Goal: Task Accomplishment & Management: Manage account settings

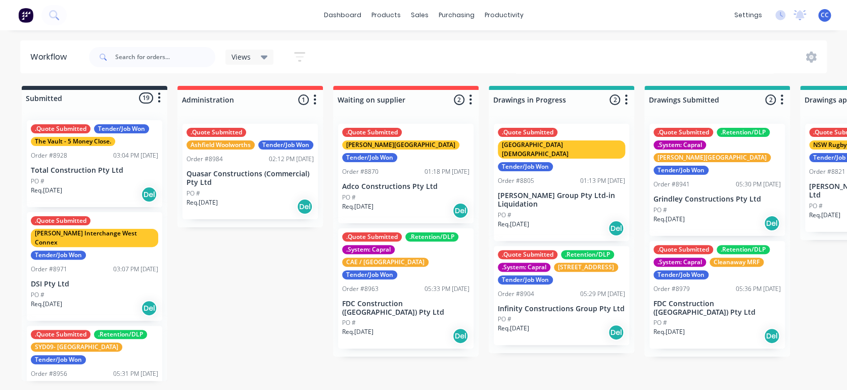
click at [160, 97] on icon "button" at bounding box center [159, 98] width 3 height 13
click at [71, 97] on div at bounding box center [95, 98] width 146 height 16
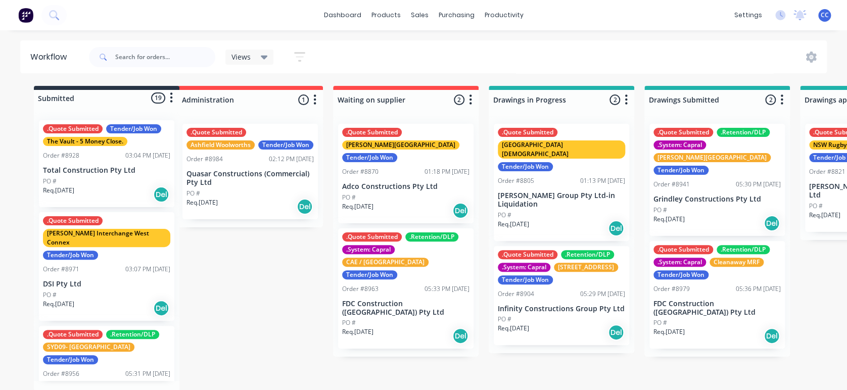
drag, startPoint x: 64, startPoint y: 95, endPoint x: 73, endPoint y: 95, distance: 8.6
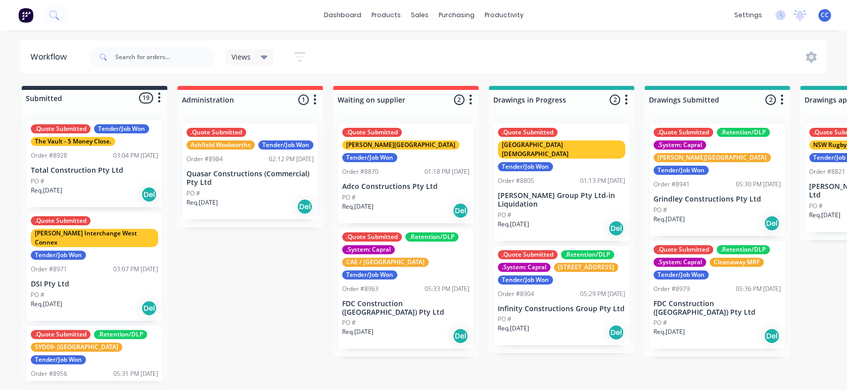
click at [265, 57] on icon at bounding box center [264, 58] width 7 height 4
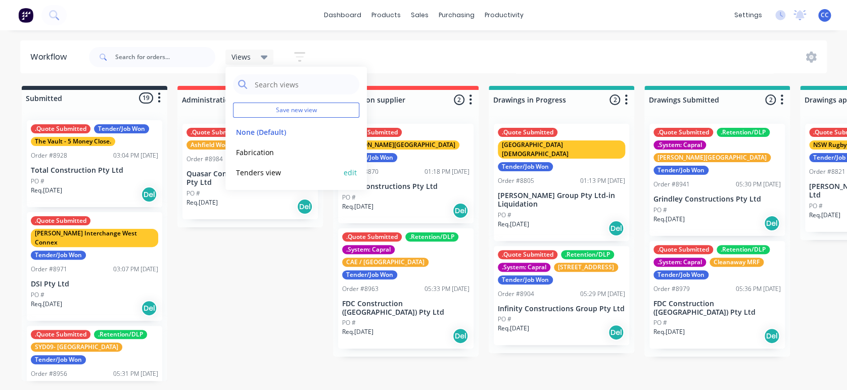
click at [265, 171] on button "Tenders view" at bounding box center [287, 173] width 108 height 12
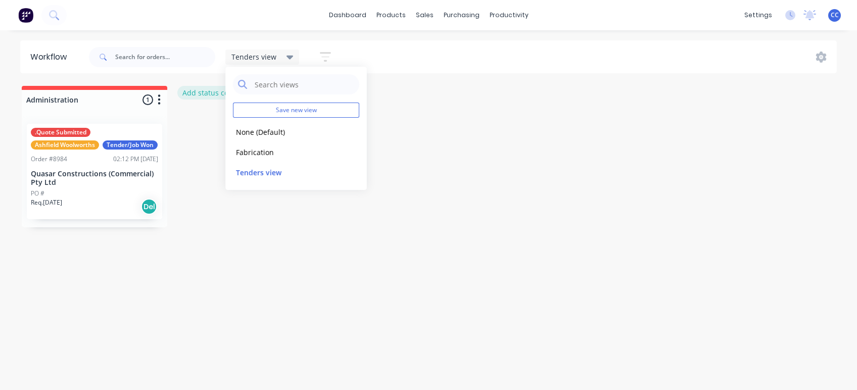
click at [202, 91] on button "Add status column" at bounding box center [214, 93] width 74 height 14
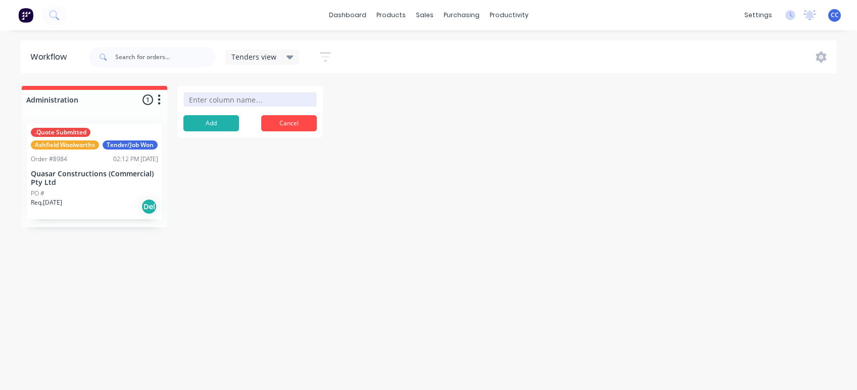
click at [288, 57] on icon at bounding box center [290, 58] width 7 height 4
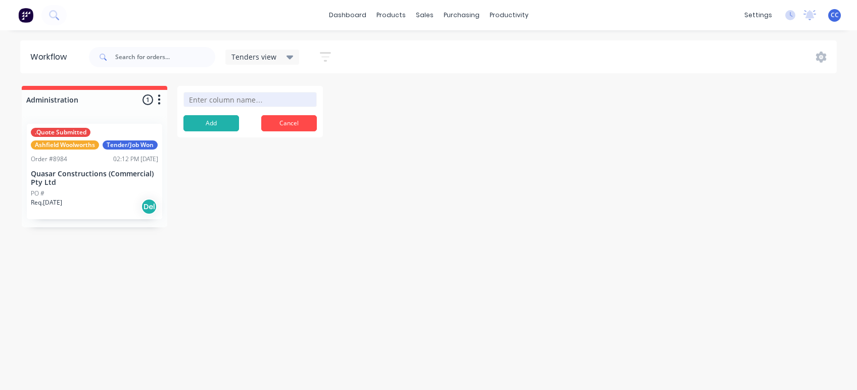
click at [290, 53] on icon at bounding box center [290, 57] width 7 height 11
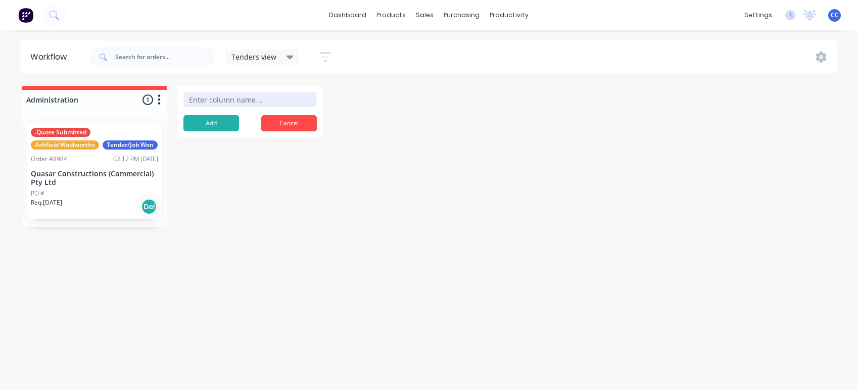
click at [69, 166] on div ".Quote Submitted Ashfield Woolworths Tender/Job Won Order #8984 02:12 PM [DATE]…" at bounding box center [94, 172] width 135 height 96
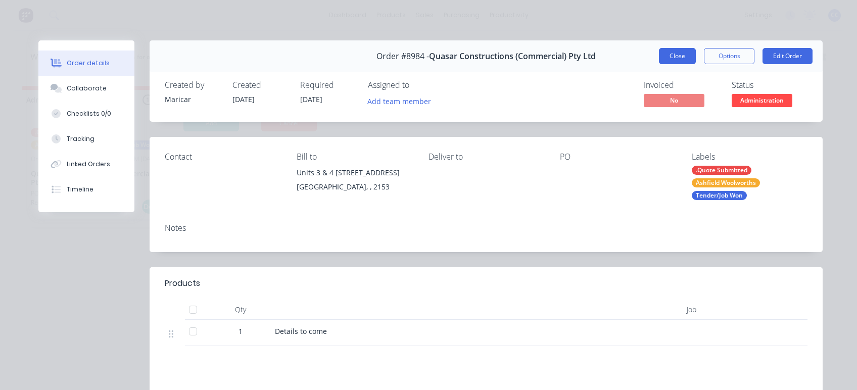
click at [683, 53] on button "Close" at bounding box center [677, 56] width 37 height 16
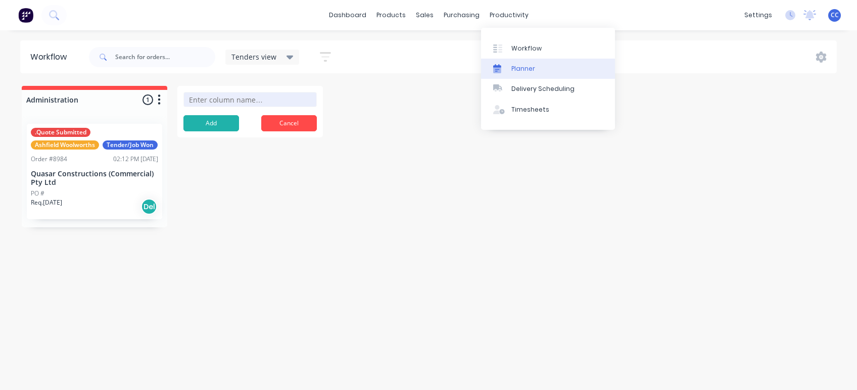
click at [516, 66] on div "Planner" at bounding box center [524, 68] width 24 height 9
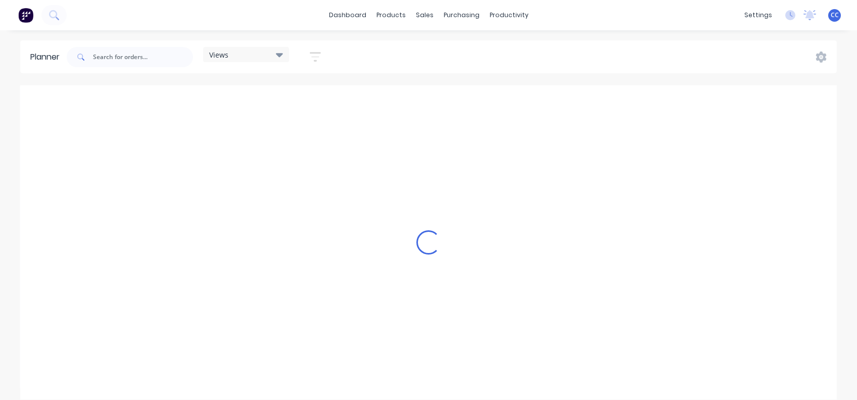
scroll to position [0, 1941]
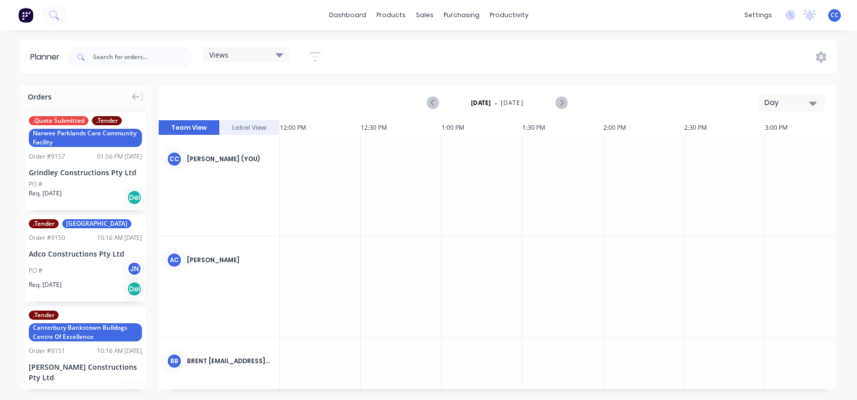
click at [278, 54] on icon at bounding box center [279, 55] width 7 height 4
click at [136, 97] on icon at bounding box center [136, 97] width 8 height 7
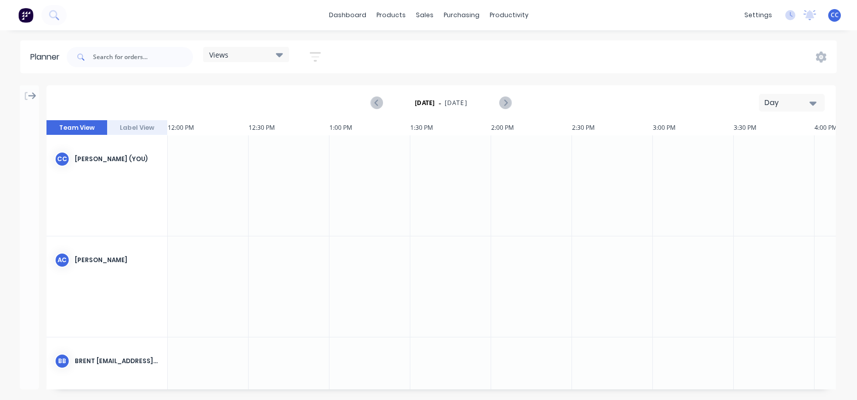
click at [30, 93] on icon at bounding box center [32, 96] width 8 height 9
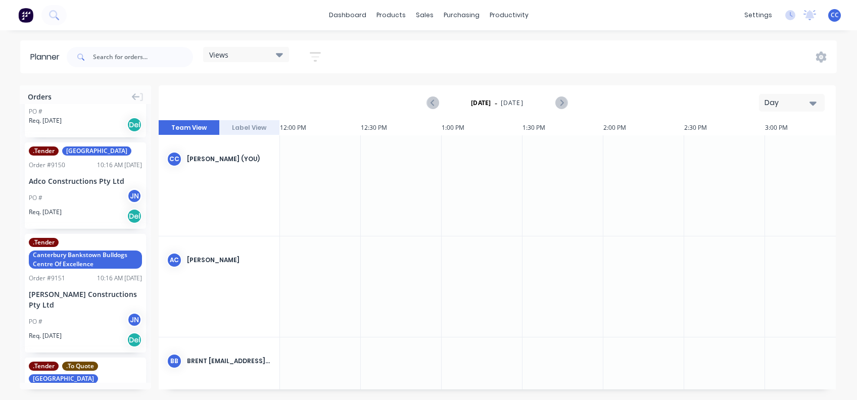
scroll to position [0, 0]
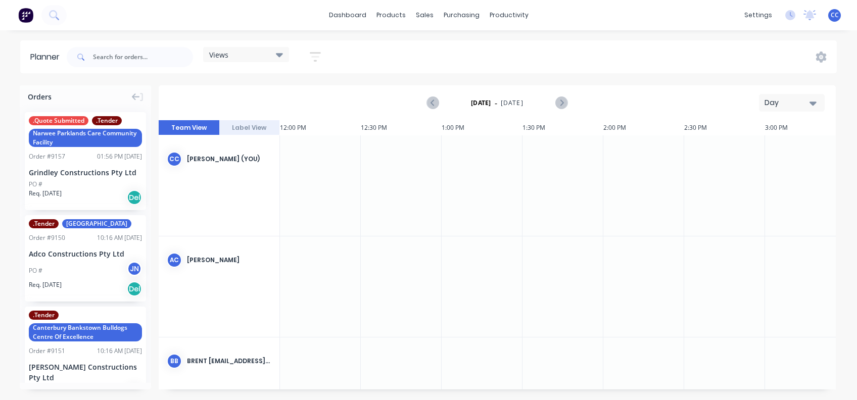
click at [73, 151] on div ".Quote Submitted .Tender Narwee Parklands Care Community Facility Order # 9157 …" at bounding box center [85, 161] width 121 height 98
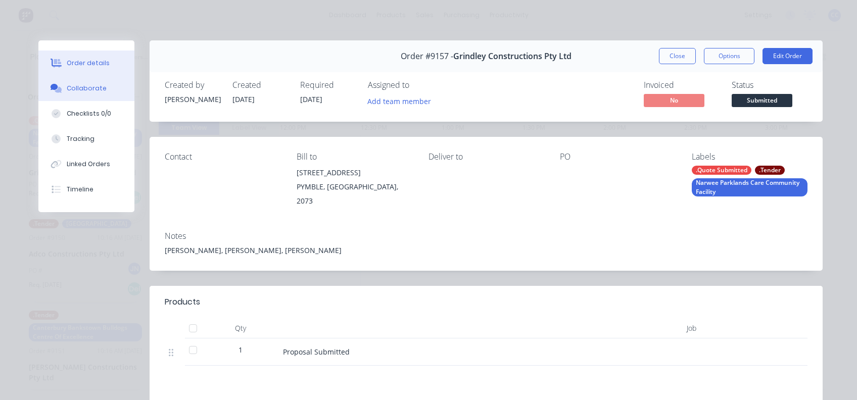
click at [95, 87] on div "Collaborate" at bounding box center [87, 88] width 40 height 9
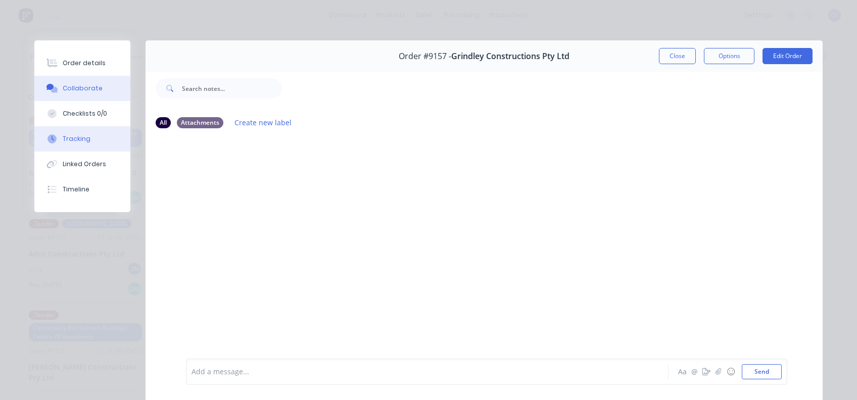
click at [77, 137] on div "Tracking" at bounding box center [77, 138] width 28 height 9
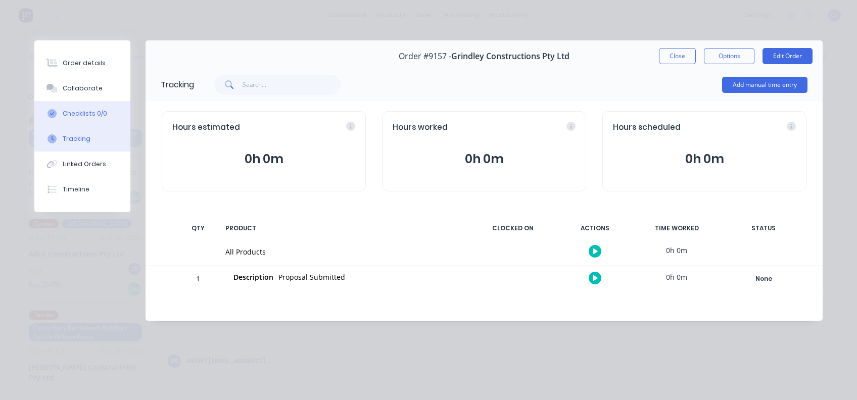
click at [78, 111] on div "Checklists 0/0" at bounding box center [85, 113] width 44 height 9
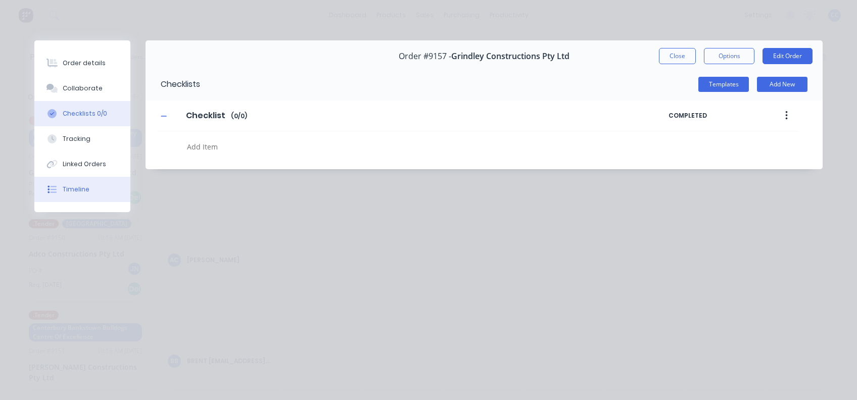
click at [78, 187] on div "Timeline" at bounding box center [76, 189] width 27 height 9
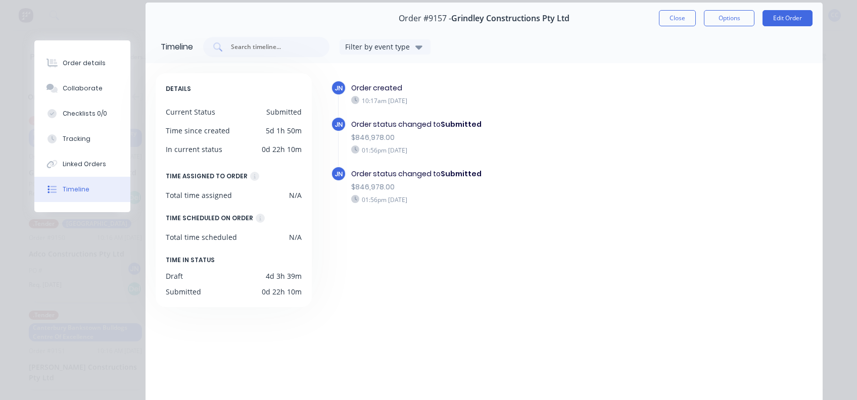
scroll to position [67, 0]
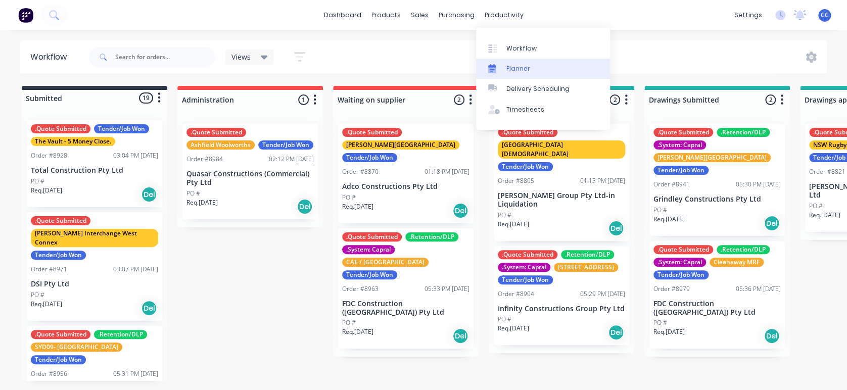
click at [520, 66] on div "Planner" at bounding box center [519, 68] width 24 height 9
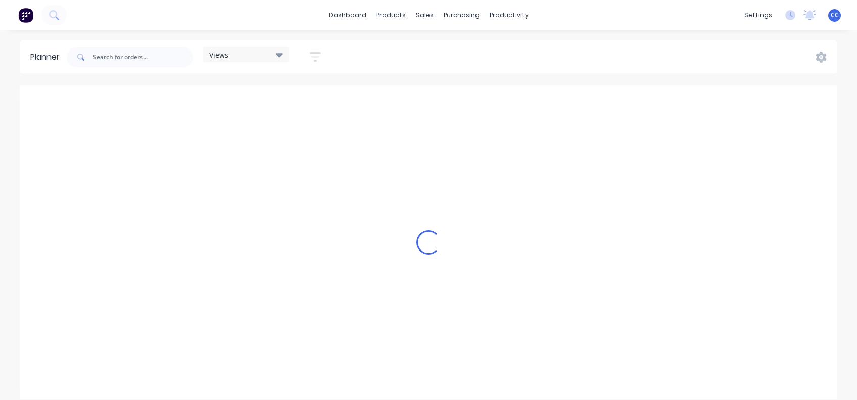
scroll to position [0, 1941]
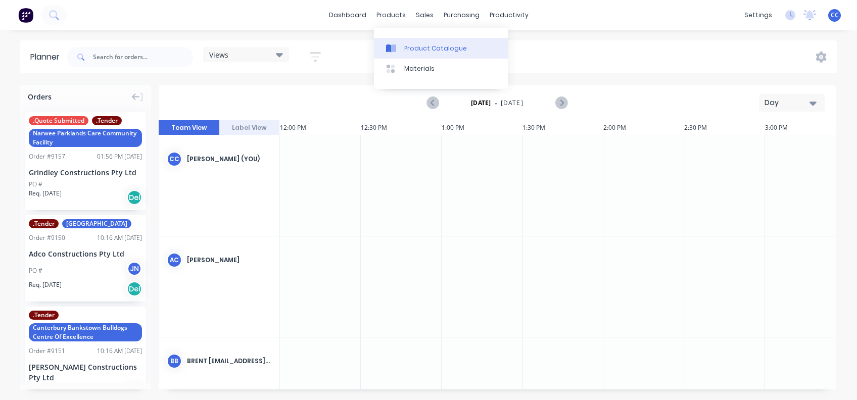
click at [416, 47] on div "Product Catalogue" at bounding box center [435, 48] width 63 height 9
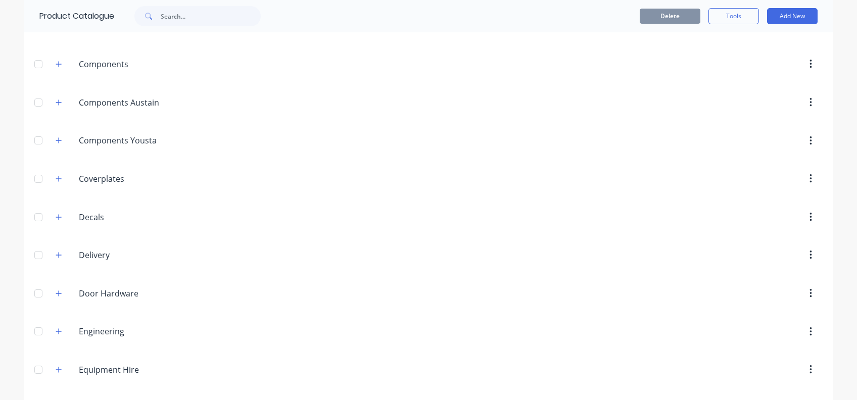
scroll to position [472, 0]
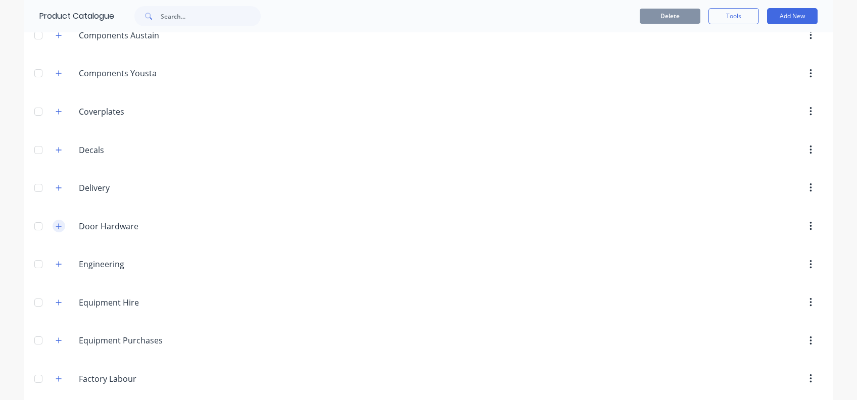
click at [56, 223] on icon "button" at bounding box center [59, 226] width 6 height 7
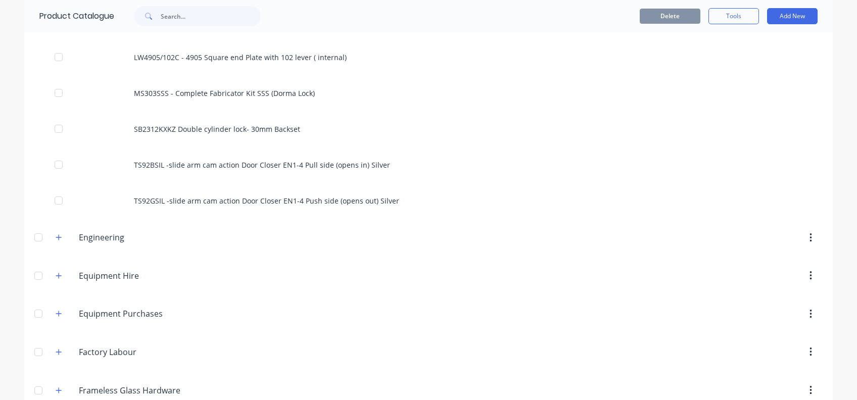
scroll to position [1416, 0]
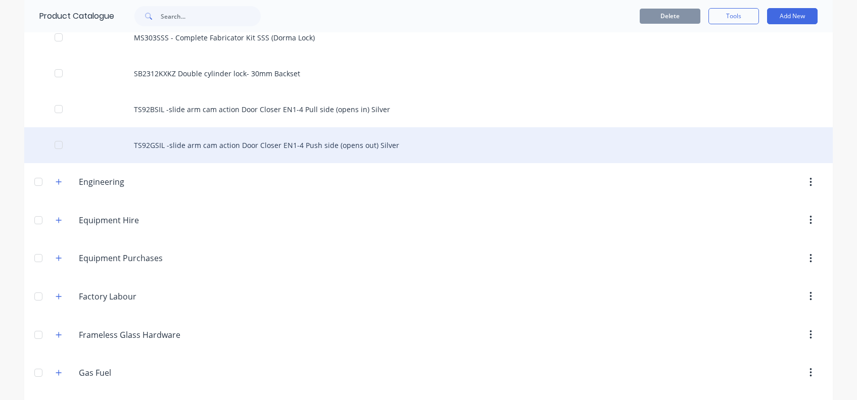
click at [183, 143] on div "TS92GSIL -slide arm cam action Door Closer EN1-4 Push side (opens out) Silver" at bounding box center [428, 145] width 809 height 36
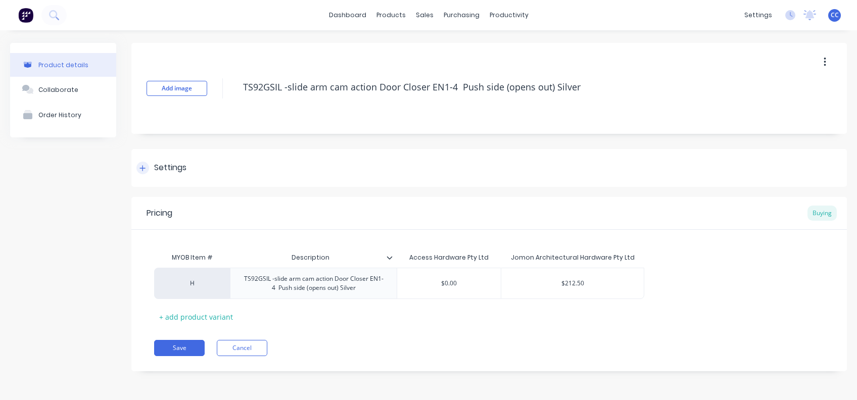
click at [148, 167] on div at bounding box center [143, 168] width 13 height 13
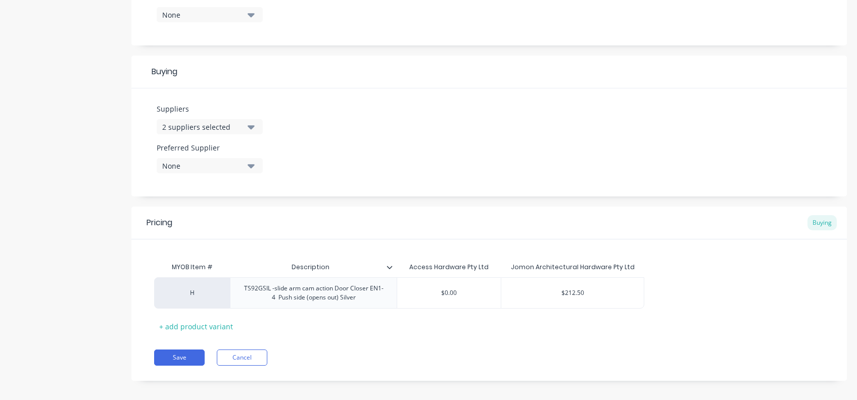
scroll to position [428, 0]
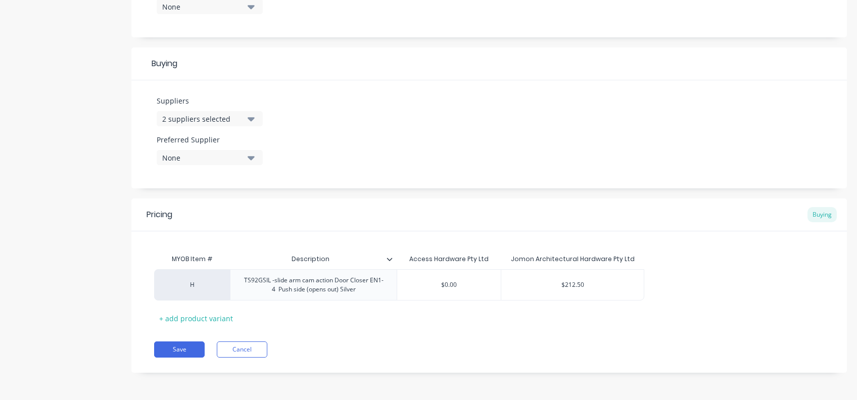
click at [392, 264] on div "Description" at bounding box center [313, 259] width 167 height 25
click at [389, 259] on icon at bounding box center [390, 259] width 6 height 3
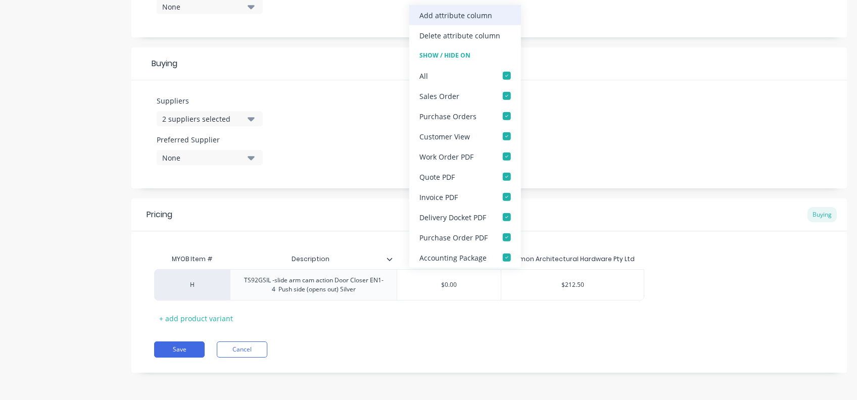
click at [450, 12] on div "Add attribute column" at bounding box center [456, 15] width 73 height 11
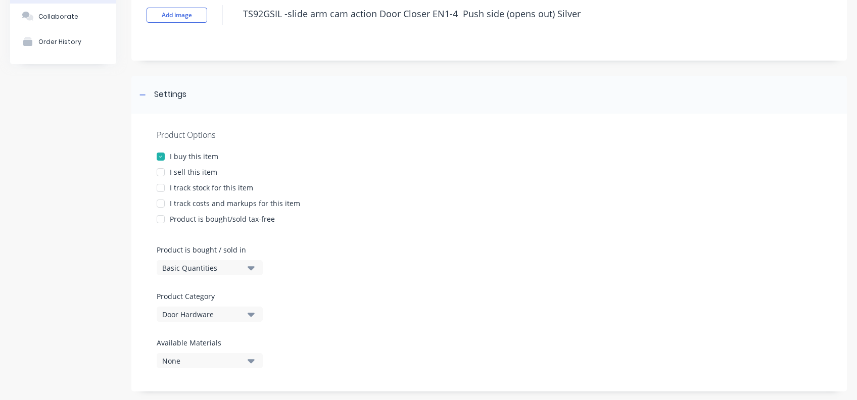
scroll to position [0, 0]
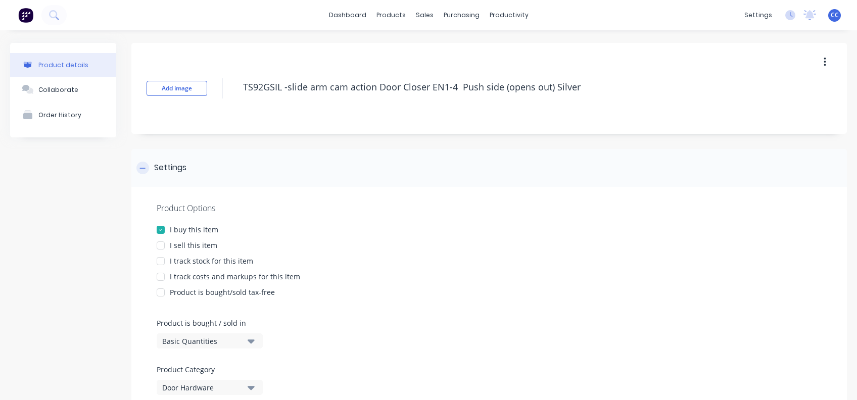
click at [146, 165] on div at bounding box center [143, 168] width 13 height 13
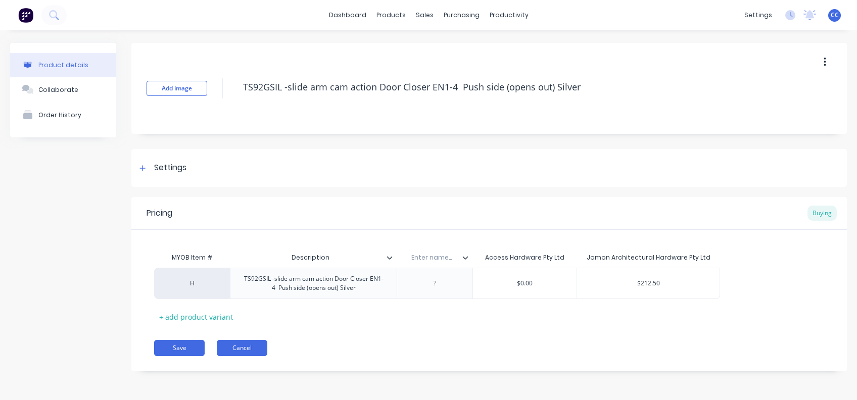
click at [251, 347] on button "Cancel" at bounding box center [242, 348] width 51 height 16
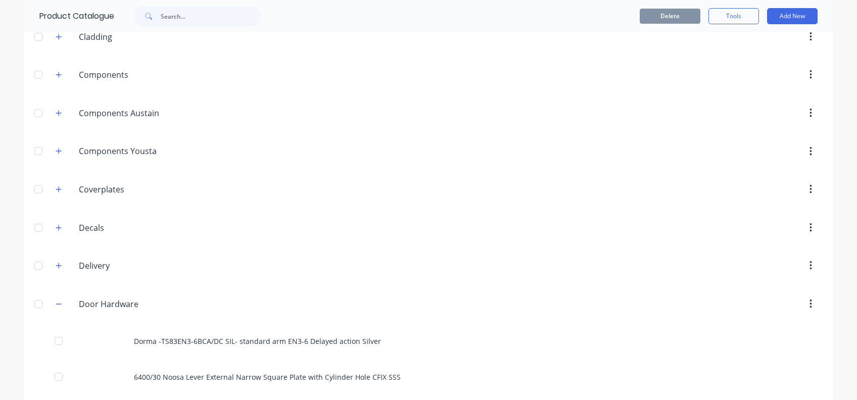
scroll to position [472, 0]
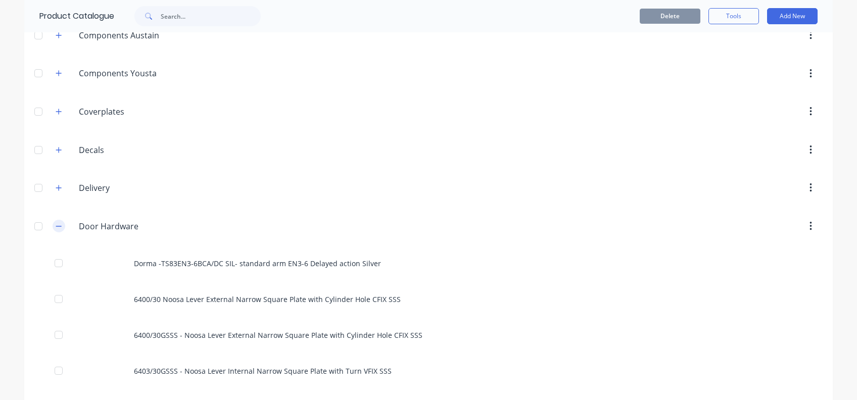
click at [56, 223] on icon "button" at bounding box center [59, 226] width 6 height 7
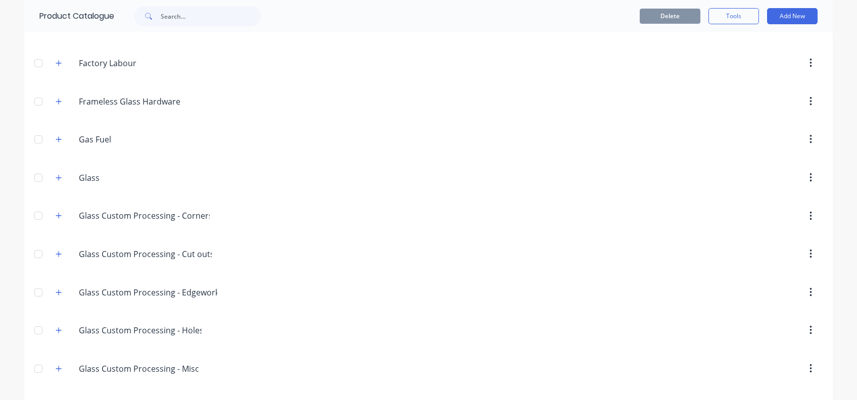
scroll to position [809, 0]
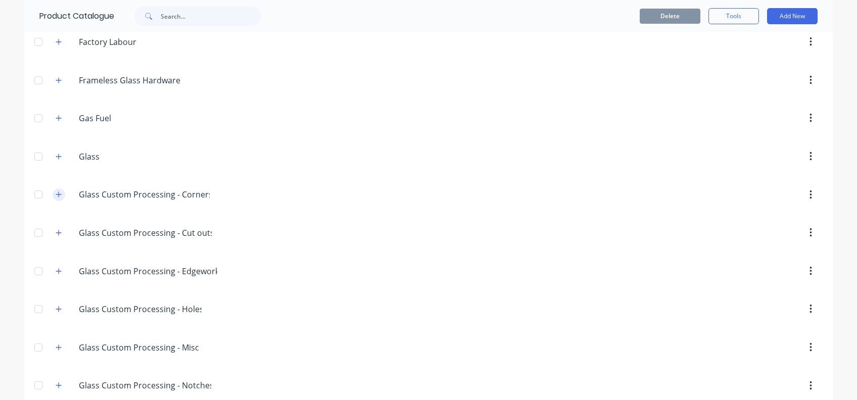
click at [56, 192] on icon "button" at bounding box center [59, 195] width 6 height 6
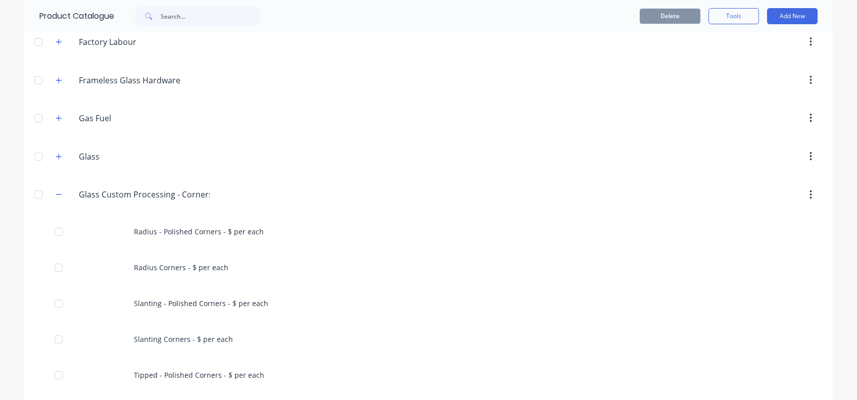
click at [28, 193] on div at bounding box center [38, 195] width 20 height 20
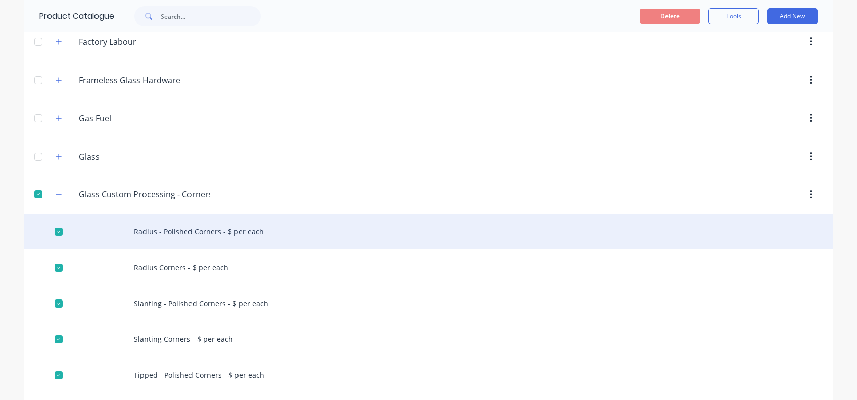
drag, startPoint x: 148, startPoint y: 194, endPoint x: 473, endPoint y: 234, distance: 328.0
click at [473, 234] on div "Radius - Polished Corners - $ per each" at bounding box center [428, 232] width 809 height 36
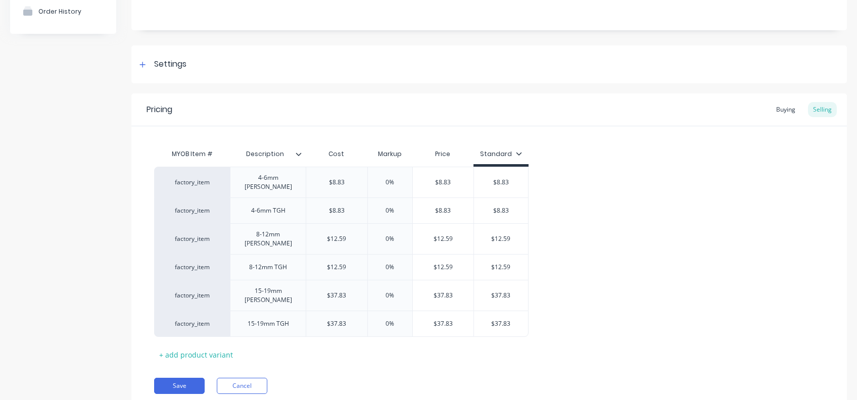
scroll to position [125, 0]
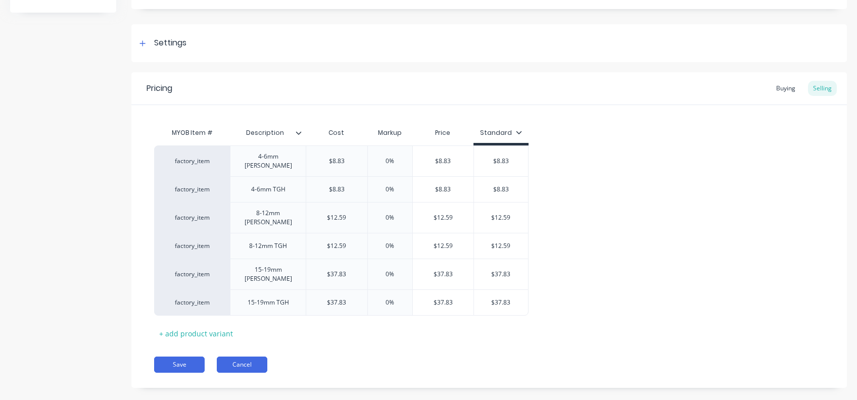
click at [262, 357] on button "Cancel" at bounding box center [242, 365] width 51 height 16
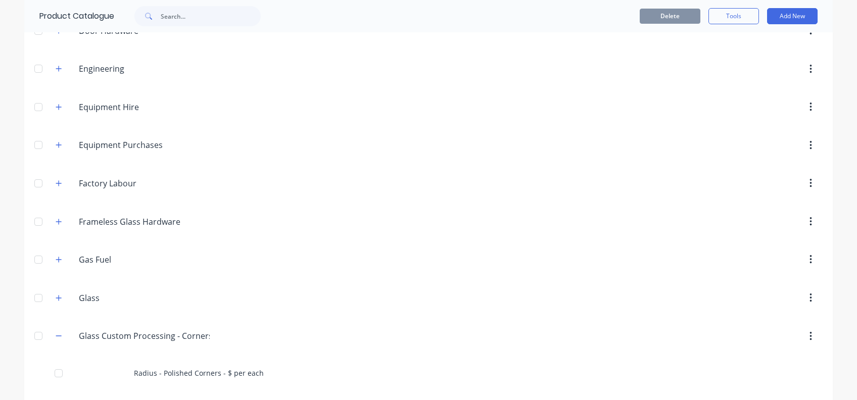
scroll to position [741, 0]
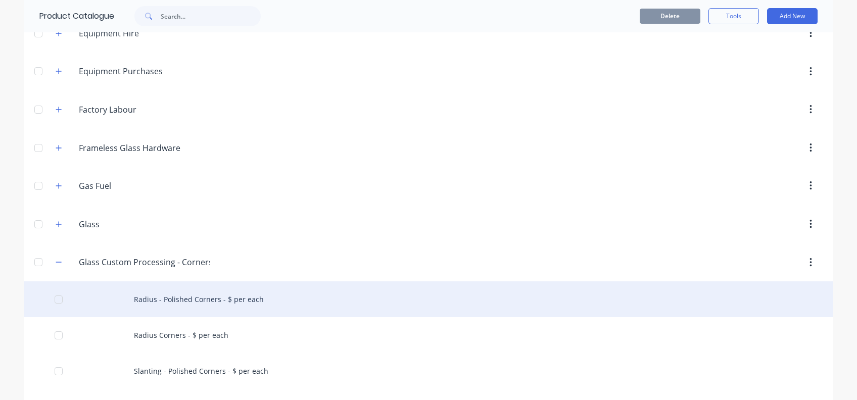
click at [57, 294] on div at bounding box center [59, 300] width 20 height 20
click at [205, 294] on div "Radius - Polished Corners - $ per each" at bounding box center [428, 300] width 809 height 36
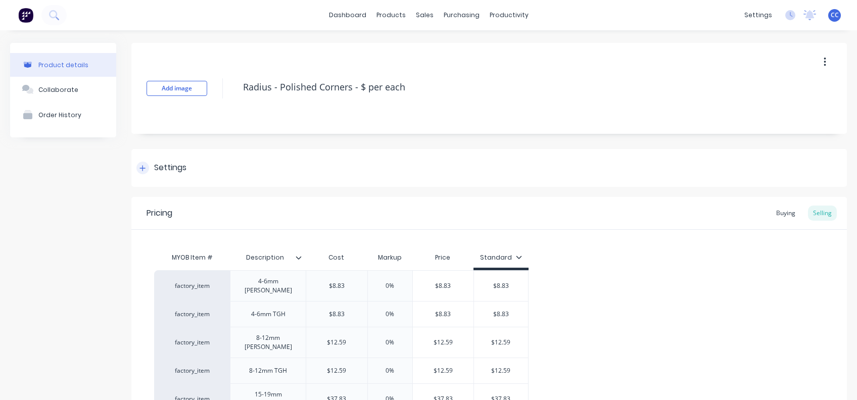
click at [142, 170] on icon at bounding box center [143, 168] width 6 height 7
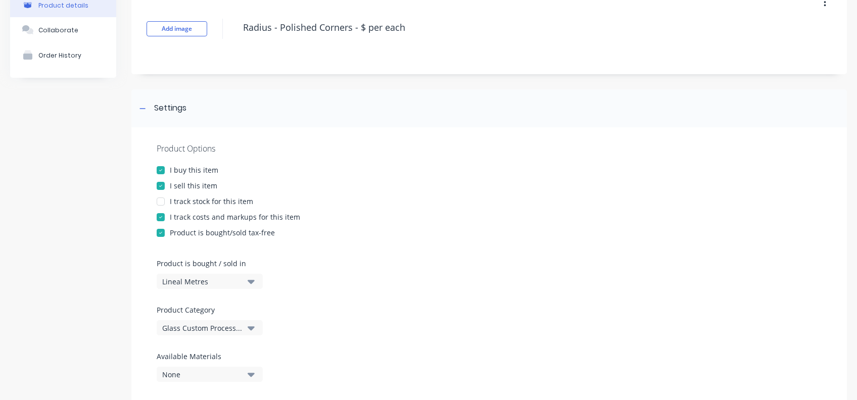
scroll to position [202, 0]
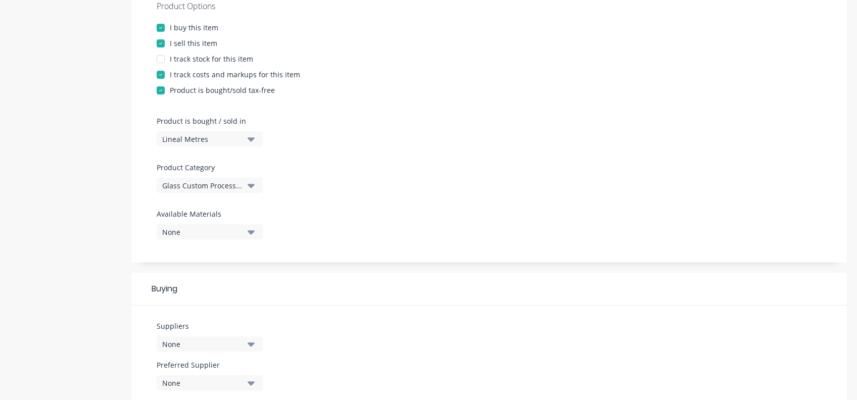
click at [252, 184] on icon "button" at bounding box center [251, 186] width 7 height 4
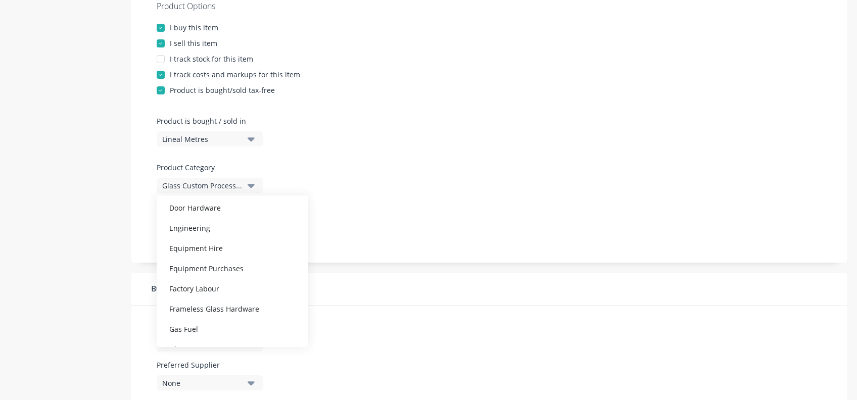
scroll to position [404, 0]
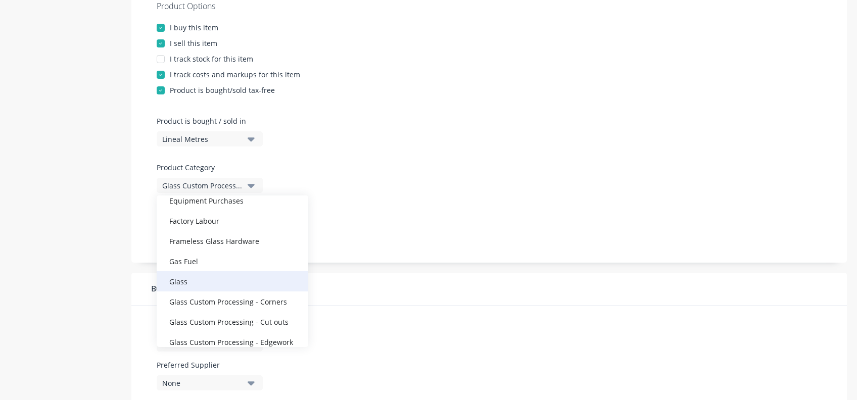
click at [180, 276] on div "Glass" at bounding box center [233, 282] width 152 height 20
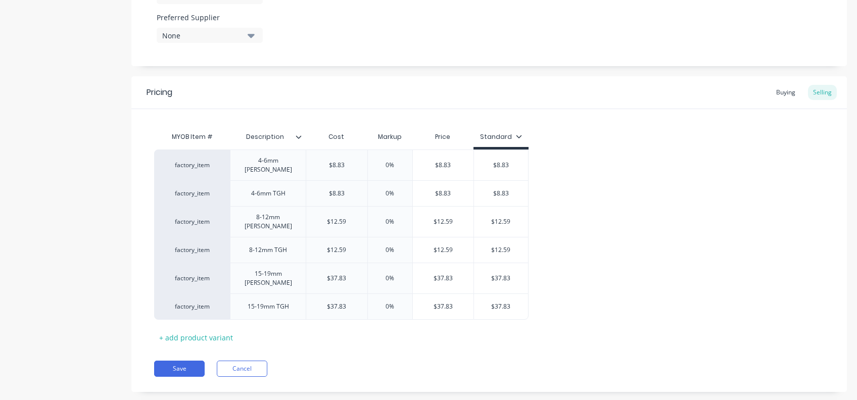
scroll to position [554, 0]
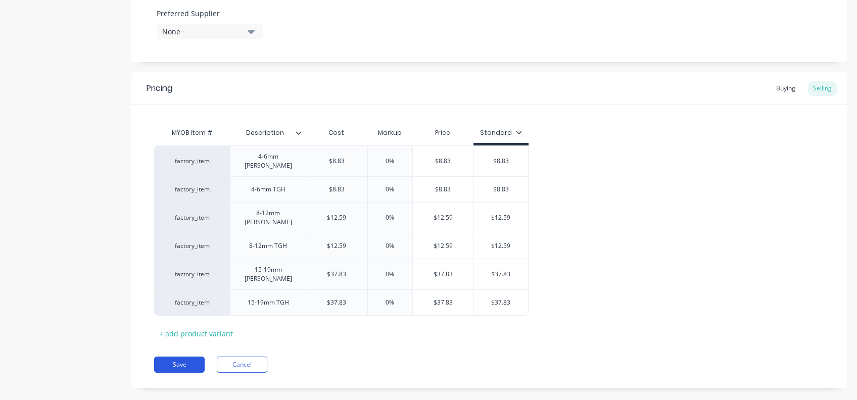
click at [178, 357] on button "Save" at bounding box center [179, 365] width 51 height 16
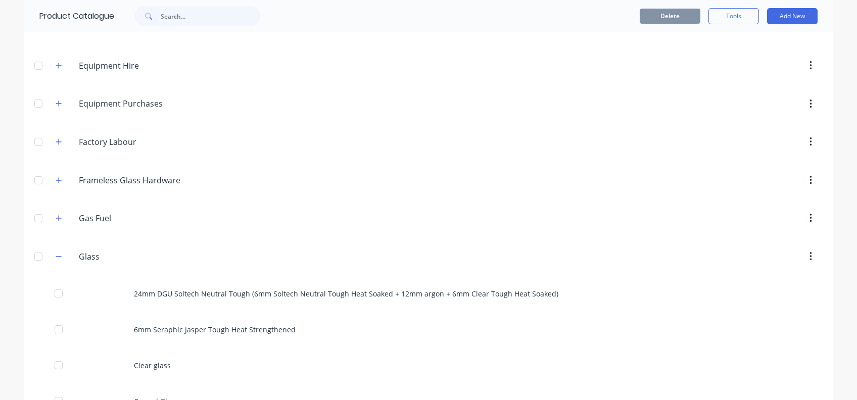
scroll to position [741, 0]
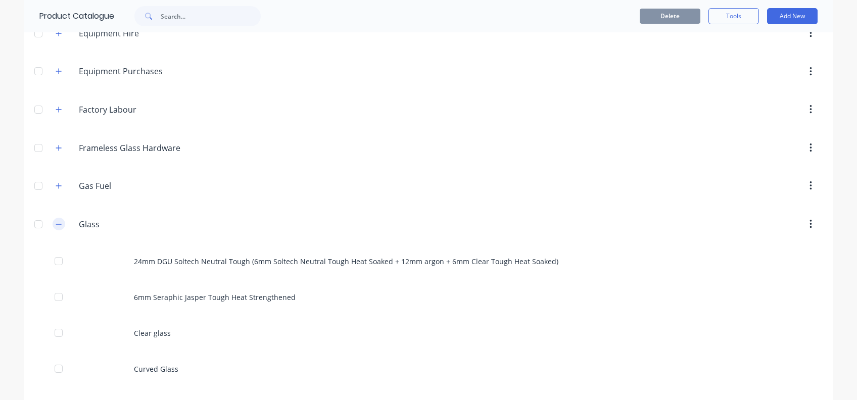
click at [56, 221] on icon "button" at bounding box center [59, 224] width 6 height 7
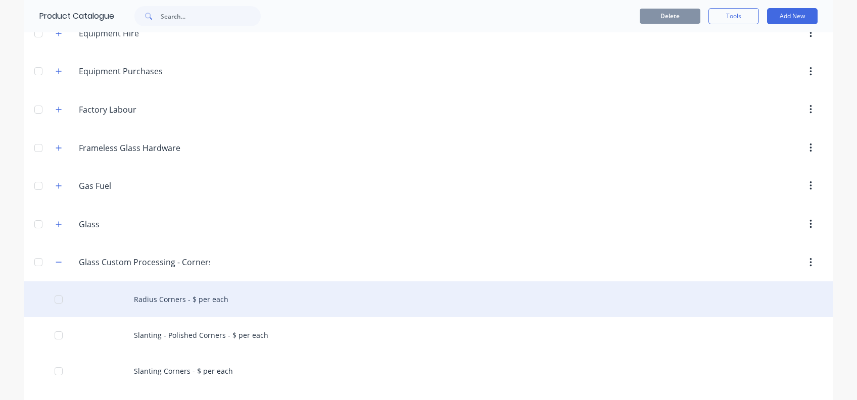
click at [51, 296] on div at bounding box center [59, 300] width 20 height 20
click at [185, 296] on div "Radius Corners - $ per each" at bounding box center [428, 300] width 809 height 36
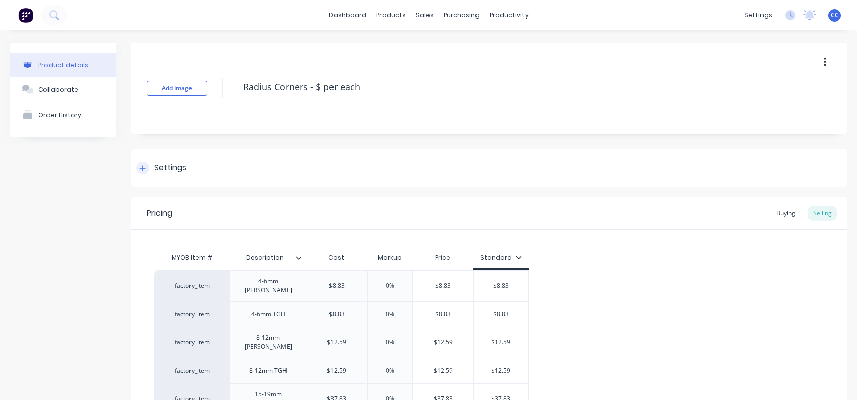
click at [145, 169] on icon at bounding box center [143, 168] width 6 height 7
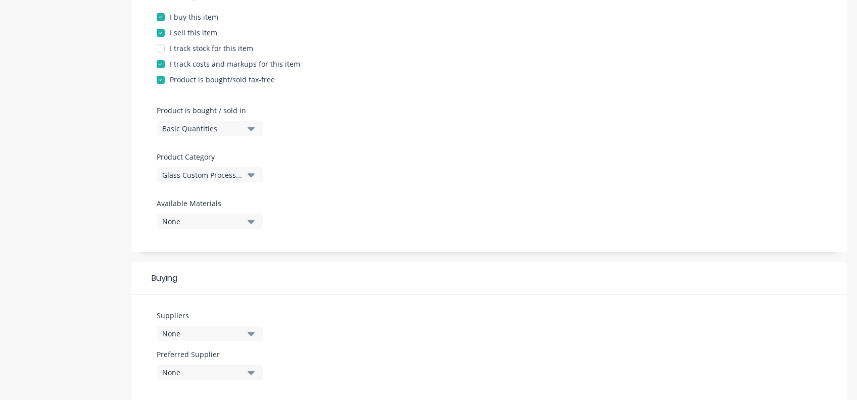
scroll to position [202, 0]
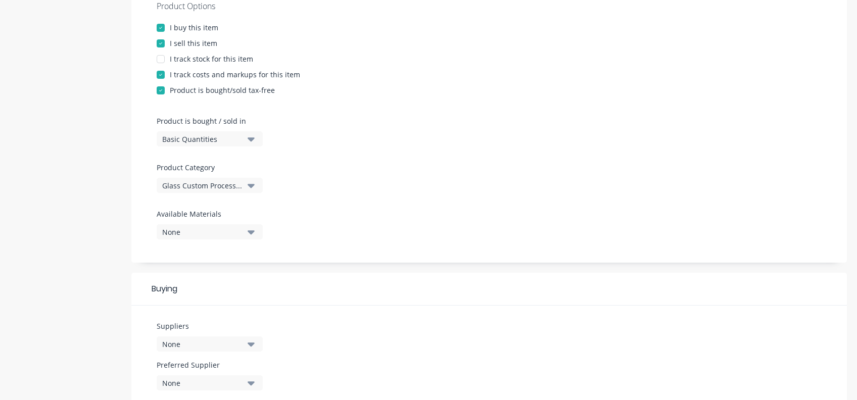
click at [248, 185] on icon "button" at bounding box center [251, 186] width 7 height 4
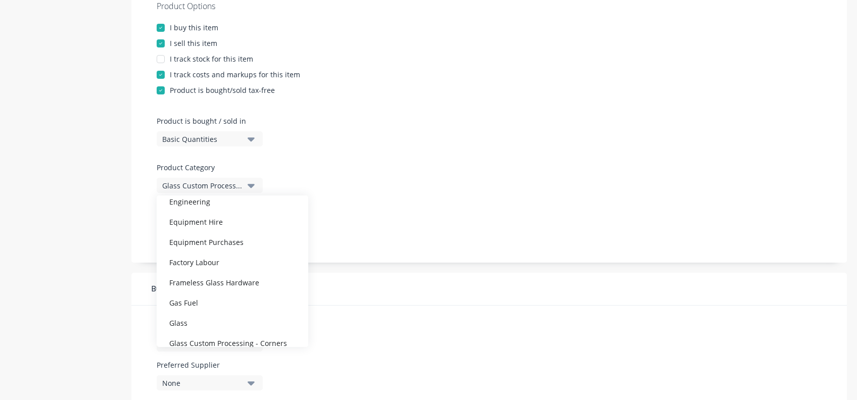
scroll to position [404, 0]
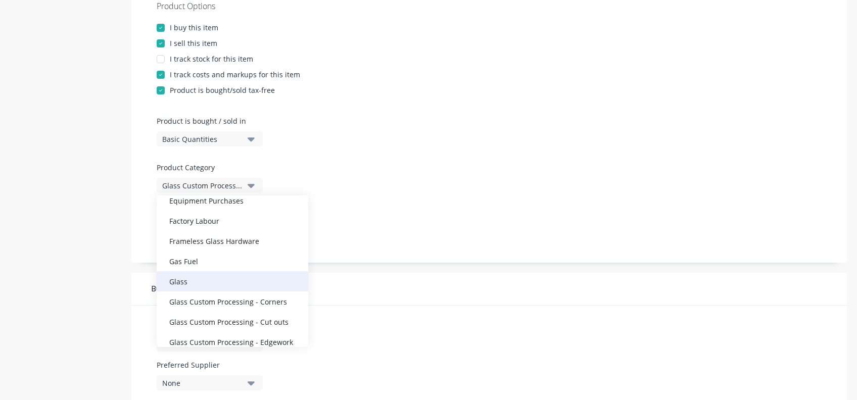
click at [192, 277] on div "Glass" at bounding box center [233, 282] width 152 height 20
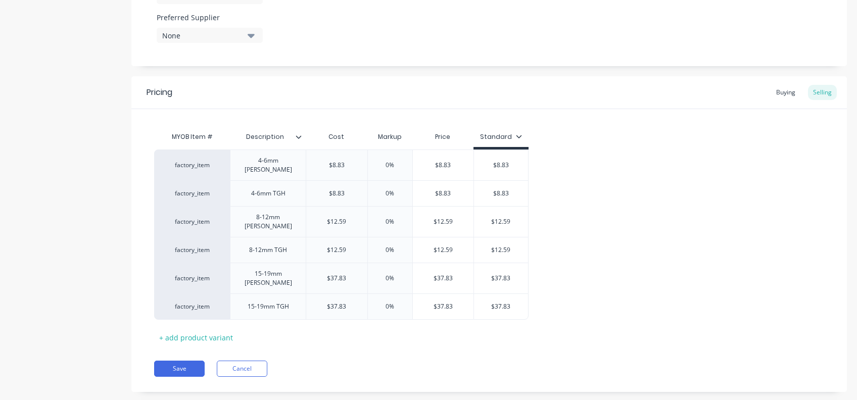
scroll to position [554, 0]
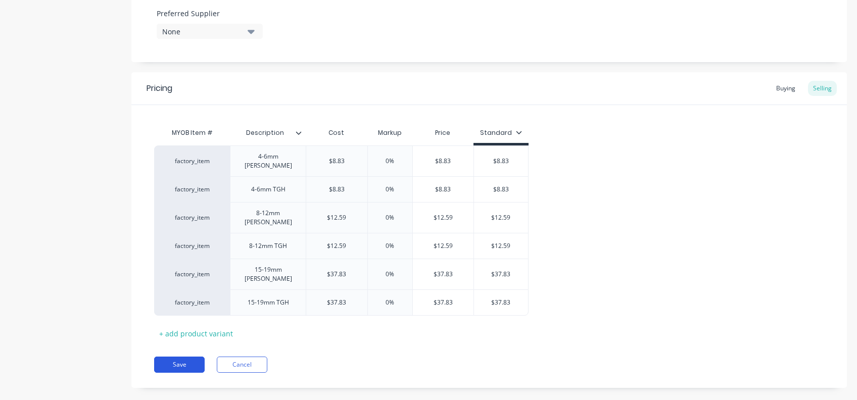
click at [187, 357] on button "Save" at bounding box center [179, 365] width 51 height 16
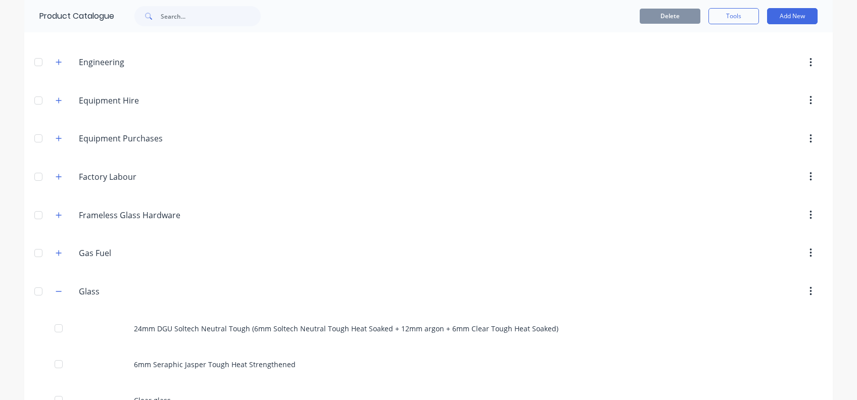
scroll to position [741, 0]
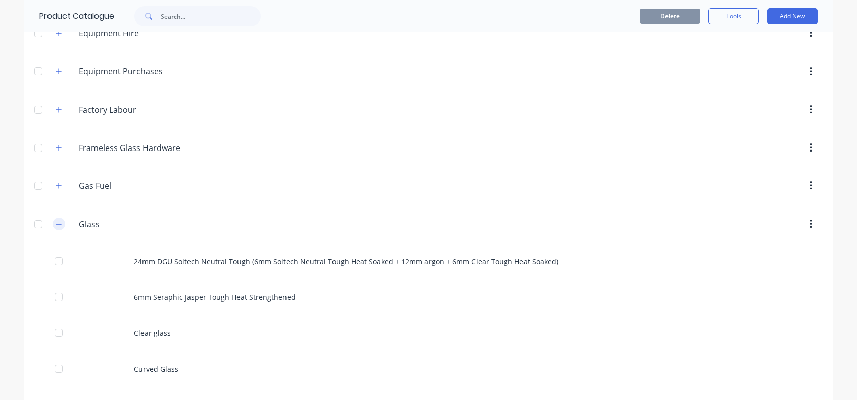
click at [56, 221] on icon "button" at bounding box center [59, 224] width 6 height 7
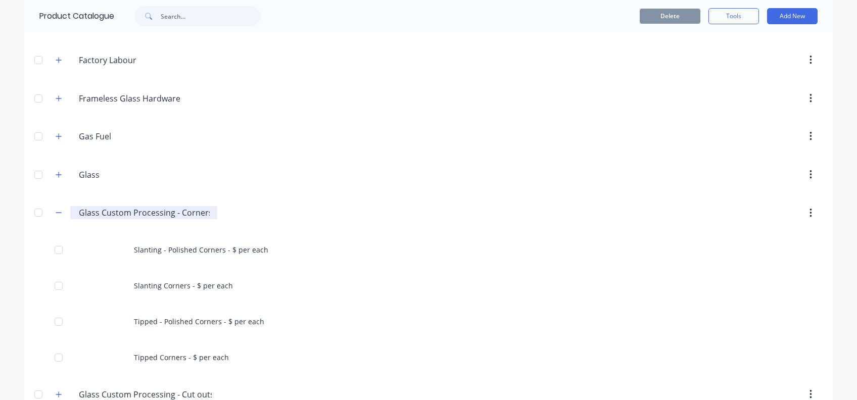
scroll to position [809, 0]
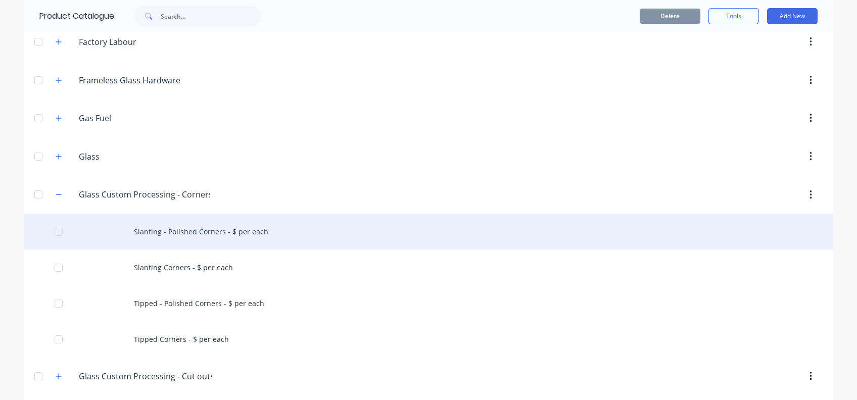
click at [53, 228] on div at bounding box center [59, 232] width 20 height 20
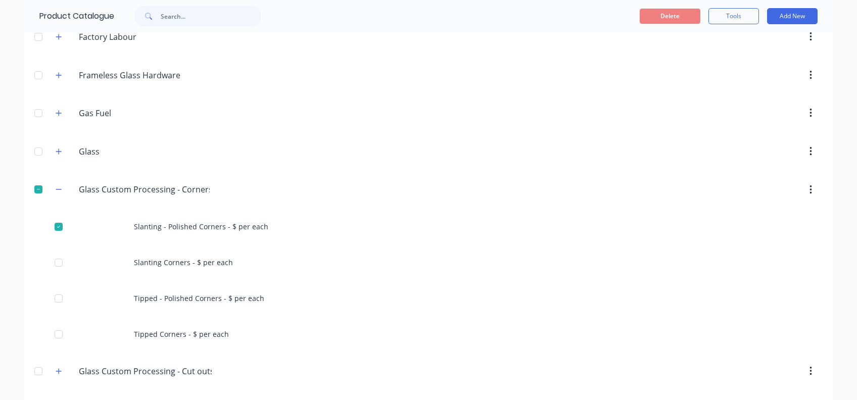
scroll to position [774, 0]
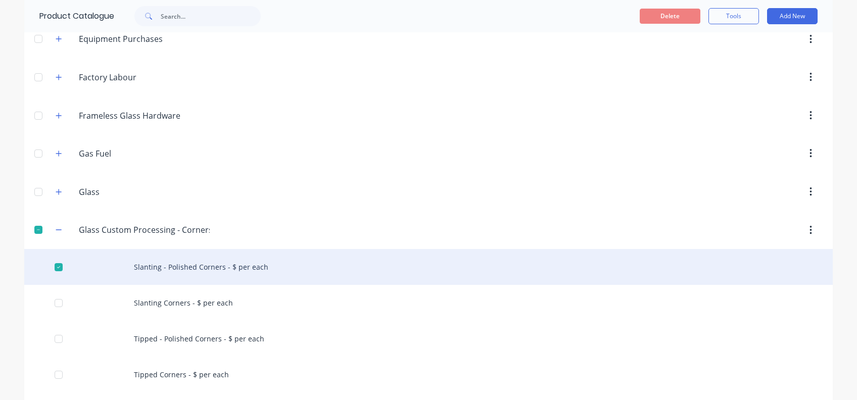
click at [194, 267] on div "Slanting - Polished Corners - $ per each" at bounding box center [428, 267] width 809 height 36
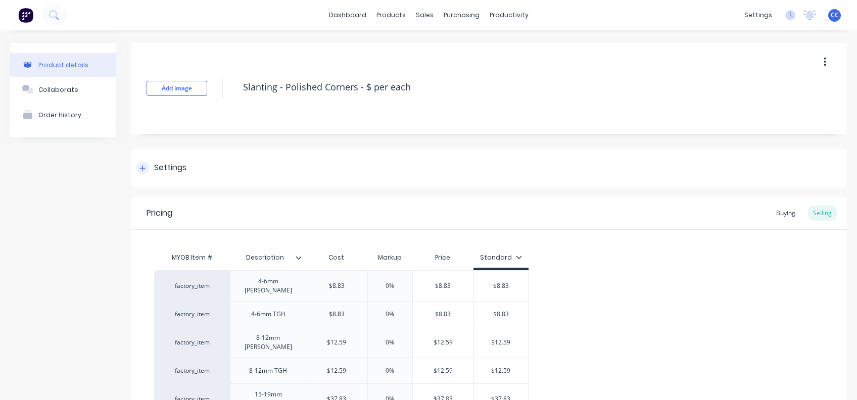
click at [150, 162] on div "Settings" at bounding box center [162, 168] width 50 height 13
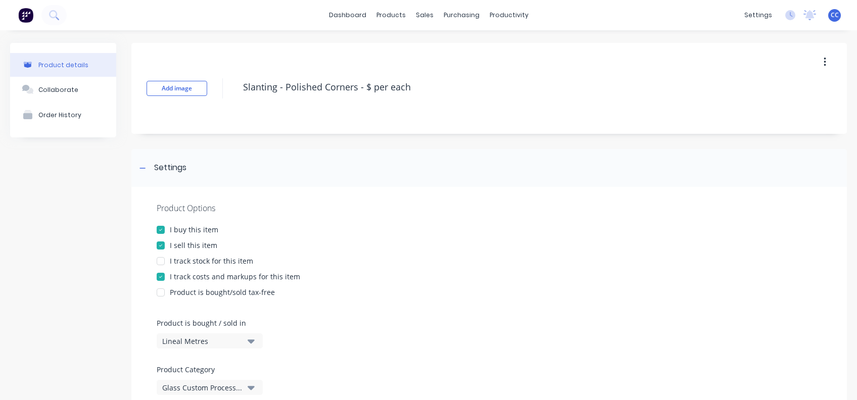
scroll to position [202, 0]
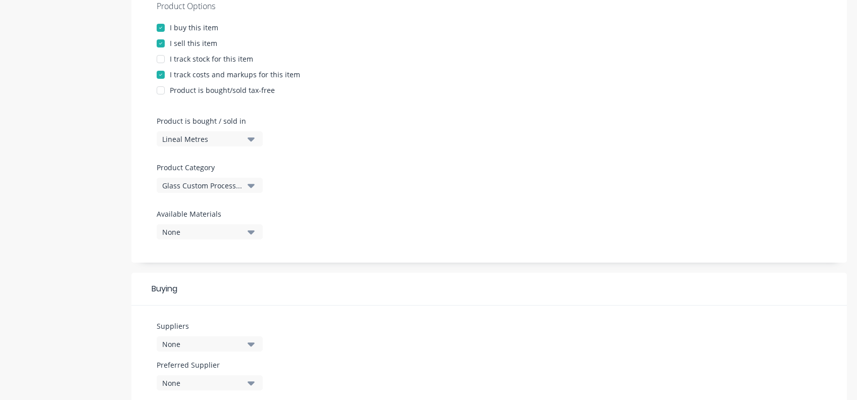
click at [254, 183] on icon "button" at bounding box center [251, 185] width 7 height 11
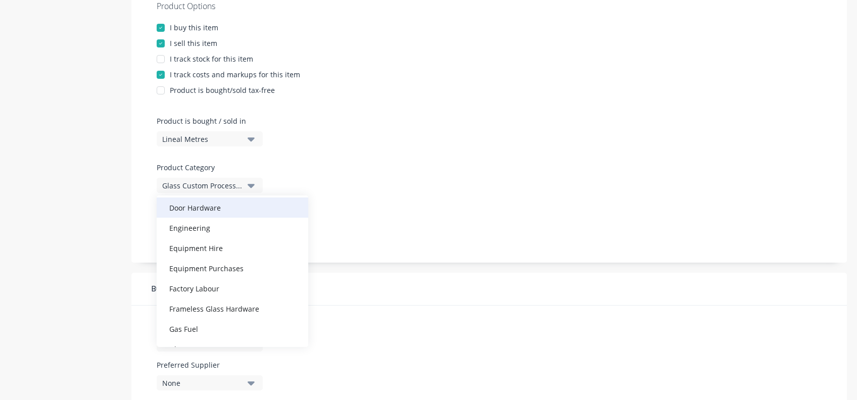
scroll to position [404, 0]
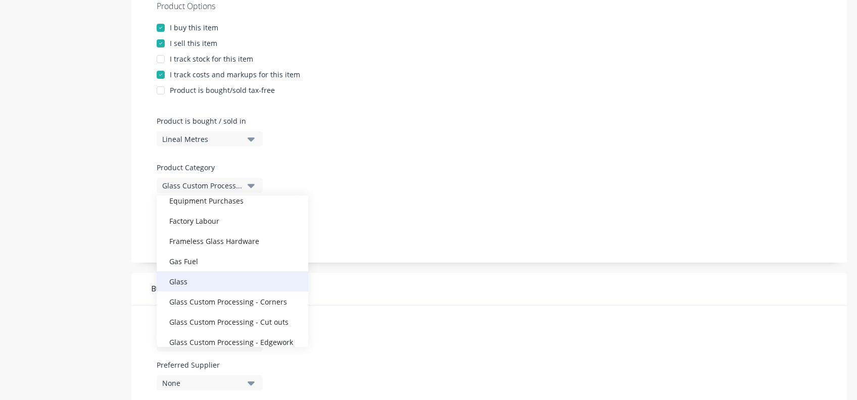
click at [196, 285] on div "Glass" at bounding box center [233, 282] width 152 height 20
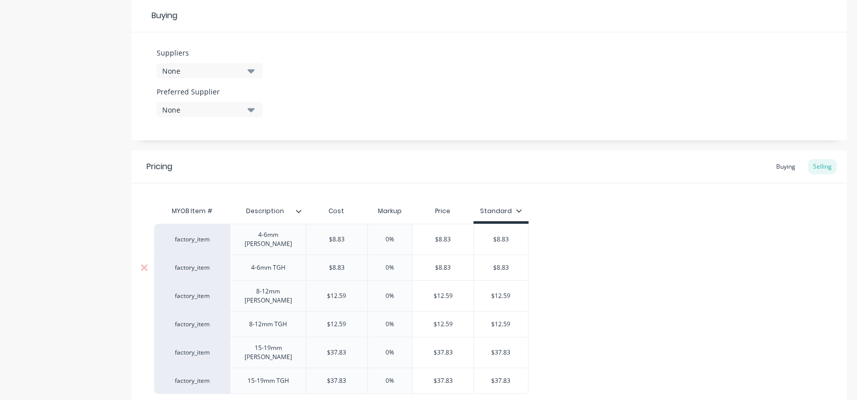
scroll to position [554, 0]
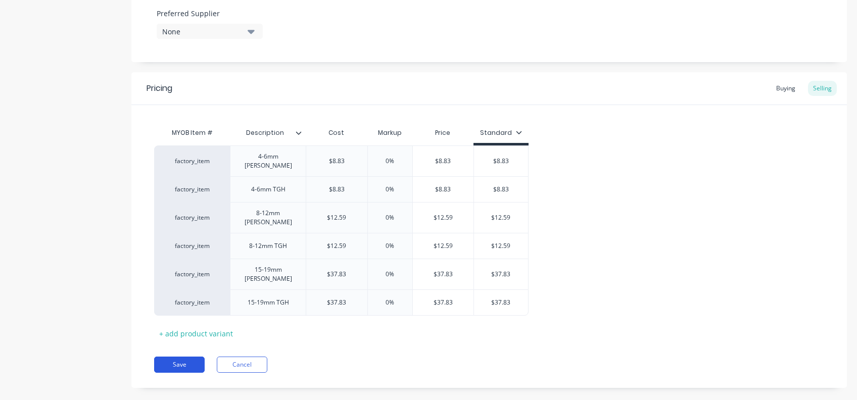
click at [183, 357] on button "Save" at bounding box center [179, 365] width 51 height 16
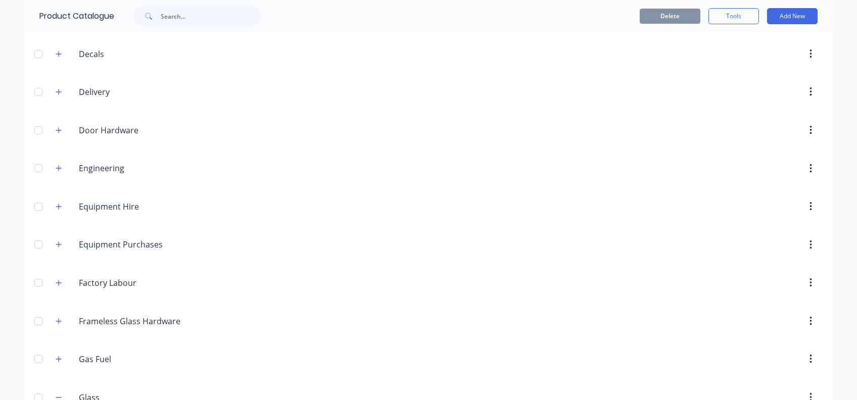
scroll to position [674, 0]
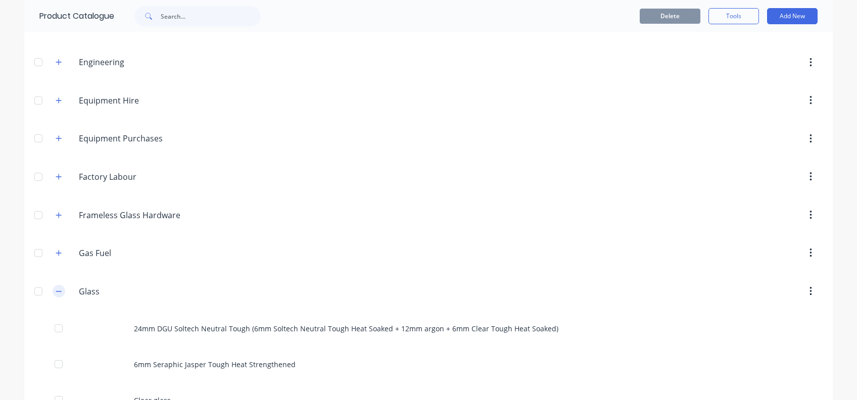
click at [56, 291] on icon "button" at bounding box center [59, 291] width 6 height 1
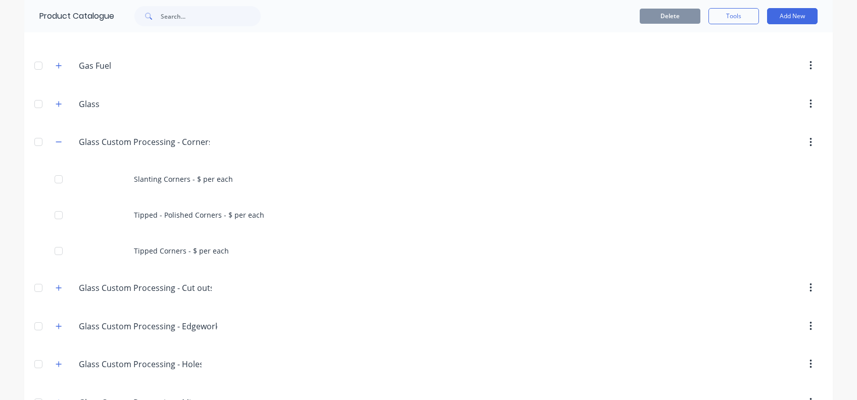
scroll to position [876, 0]
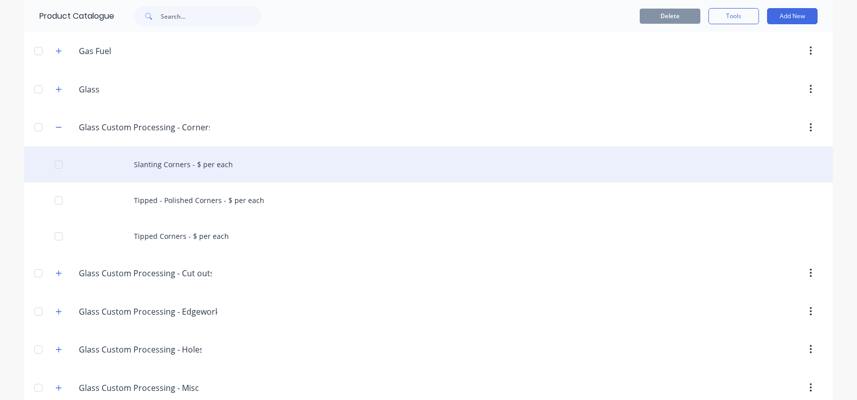
click at [54, 160] on div at bounding box center [59, 165] width 20 height 20
click at [155, 158] on div "Slanting Corners - $ per each" at bounding box center [428, 165] width 809 height 36
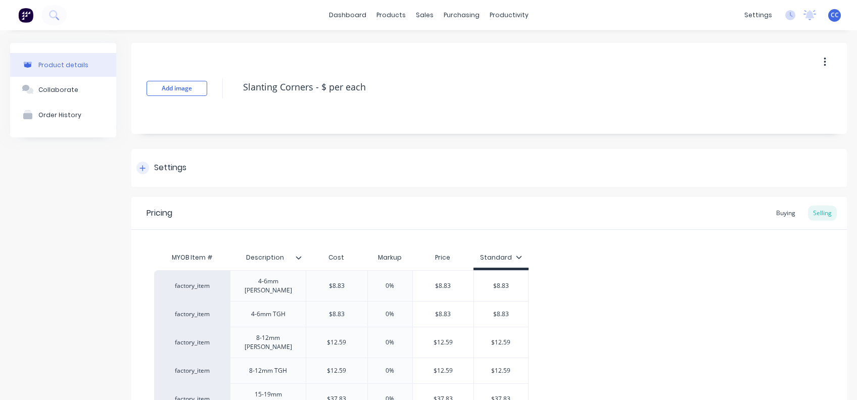
click at [142, 172] on div at bounding box center [143, 168] width 13 height 13
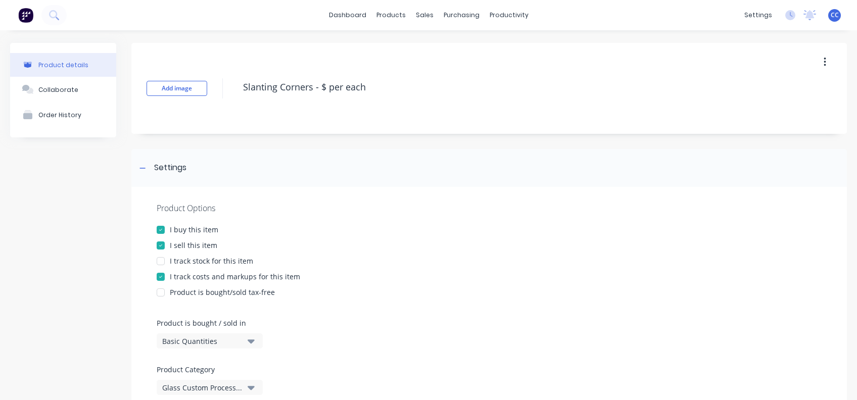
scroll to position [202, 0]
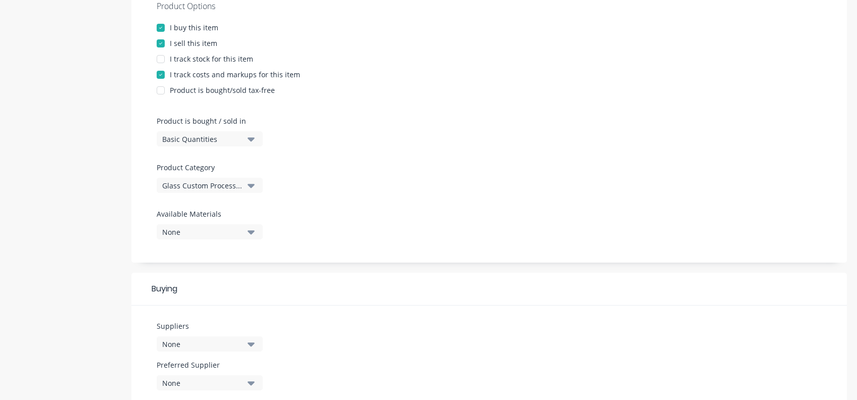
click at [251, 188] on icon "button" at bounding box center [251, 185] width 7 height 11
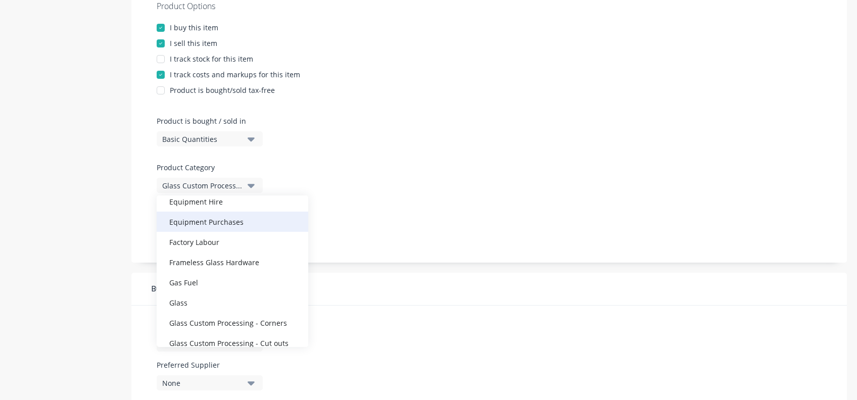
scroll to position [404, 0]
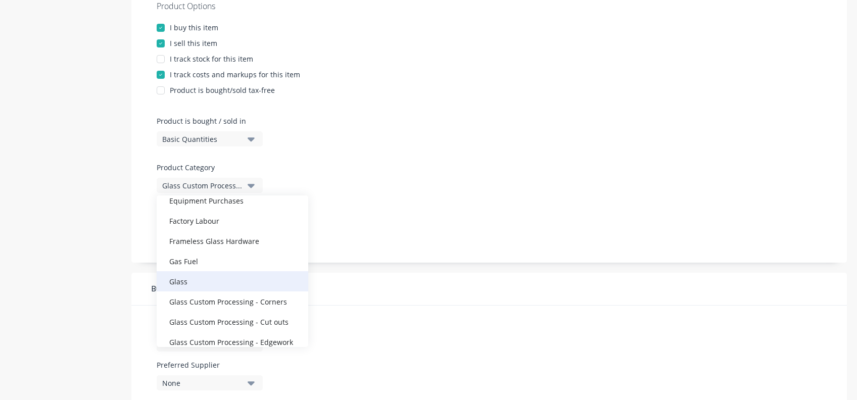
click at [206, 278] on div "Glass" at bounding box center [233, 282] width 152 height 20
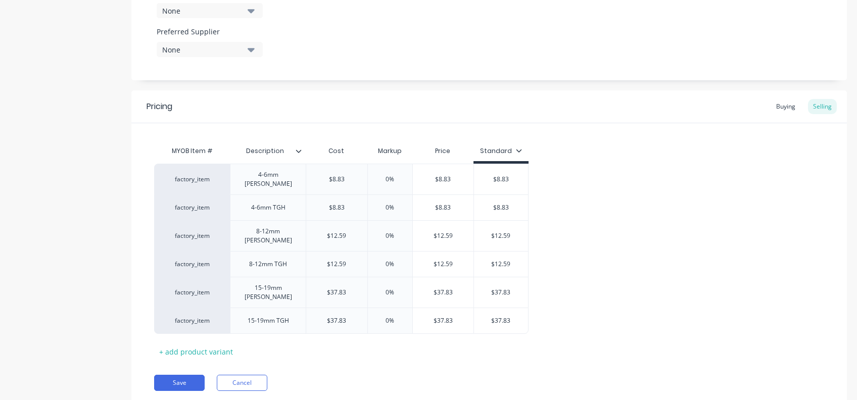
scroll to position [539, 0]
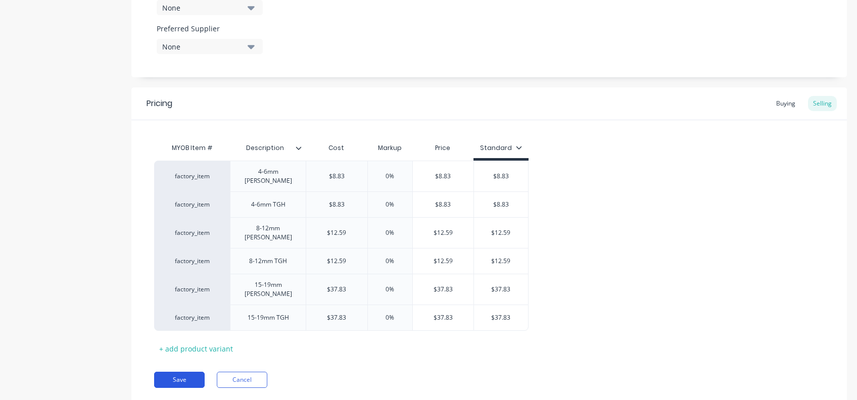
click at [183, 372] on button "Save" at bounding box center [179, 380] width 51 height 16
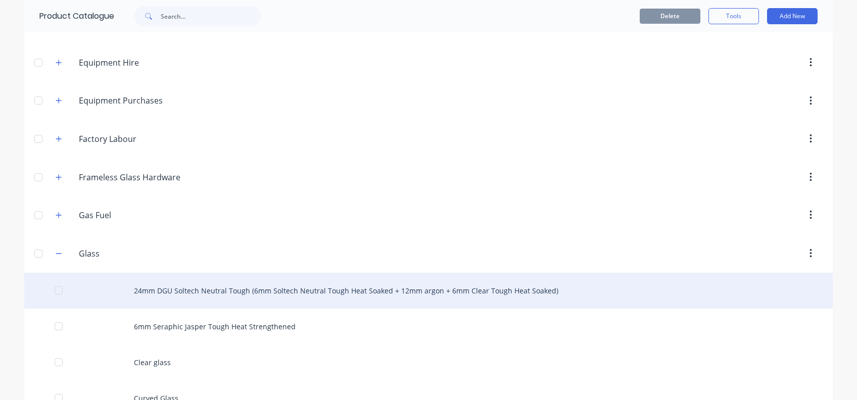
scroll to position [741, 0]
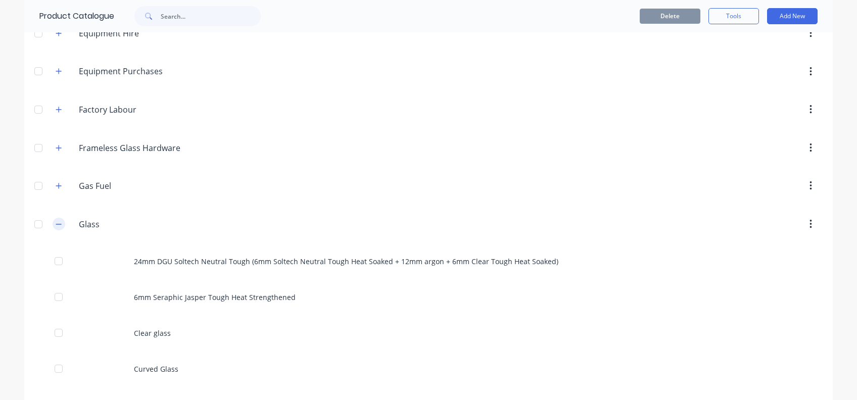
click at [56, 221] on icon "button" at bounding box center [59, 224] width 6 height 7
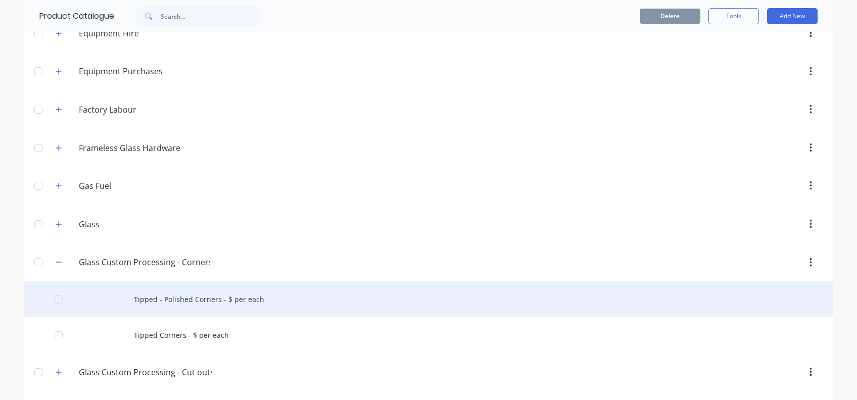
click at [55, 298] on div at bounding box center [59, 300] width 20 height 20
click at [177, 296] on div "Tipped - Polished Corners - $ per each" at bounding box center [428, 300] width 809 height 36
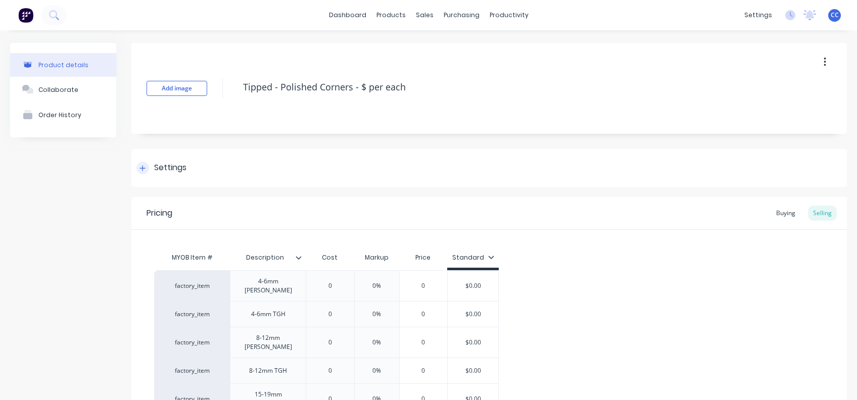
click at [144, 173] on div at bounding box center [143, 168] width 13 height 13
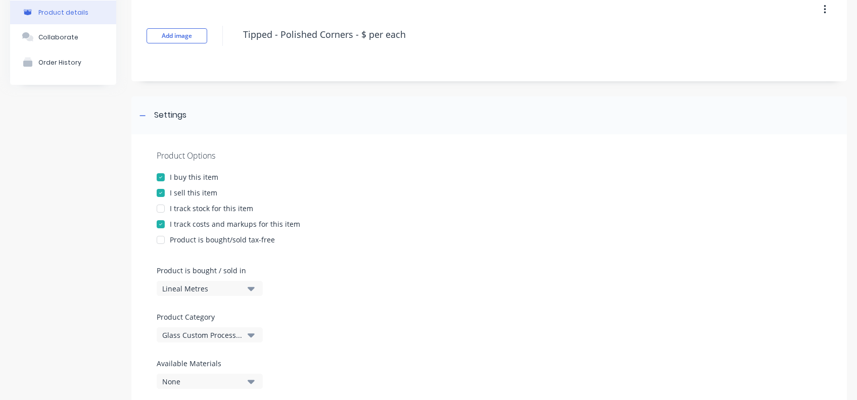
scroll to position [134, 0]
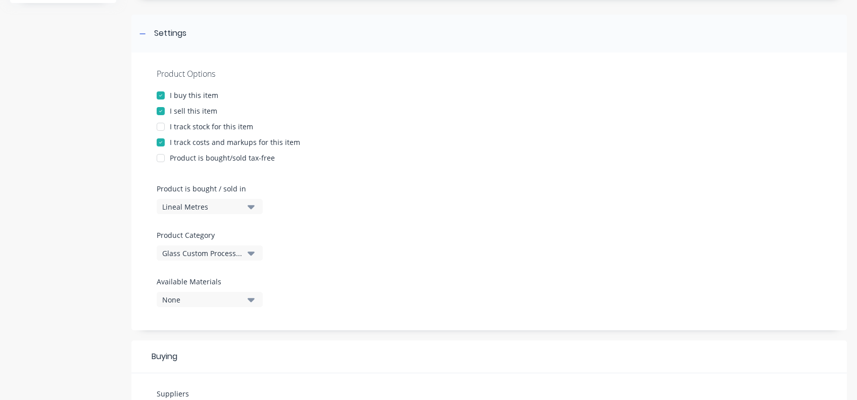
click at [251, 252] on icon "button" at bounding box center [251, 254] width 7 height 4
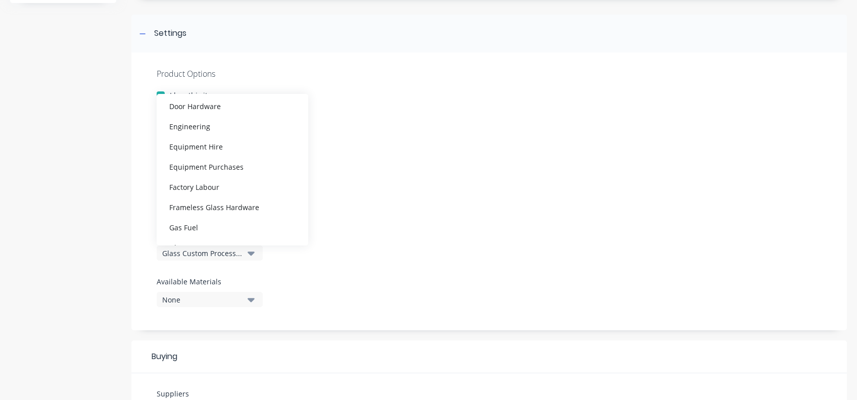
scroll to position [404, 0]
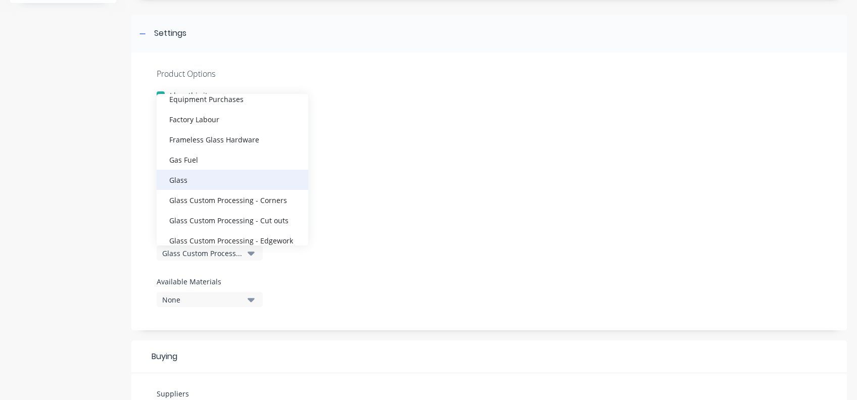
click at [210, 178] on div "Glass" at bounding box center [233, 180] width 152 height 20
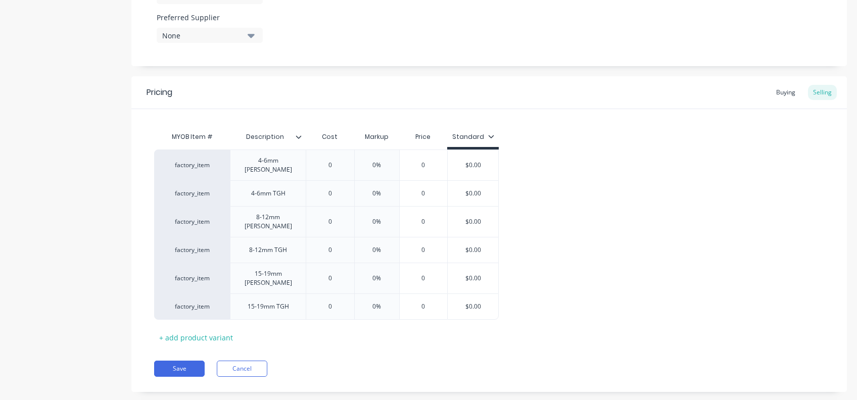
scroll to position [554, 0]
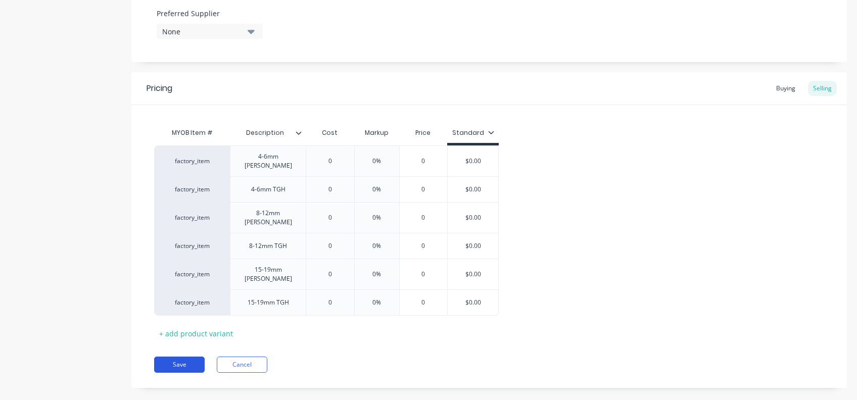
click at [183, 357] on button "Save" at bounding box center [179, 365] width 51 height 16
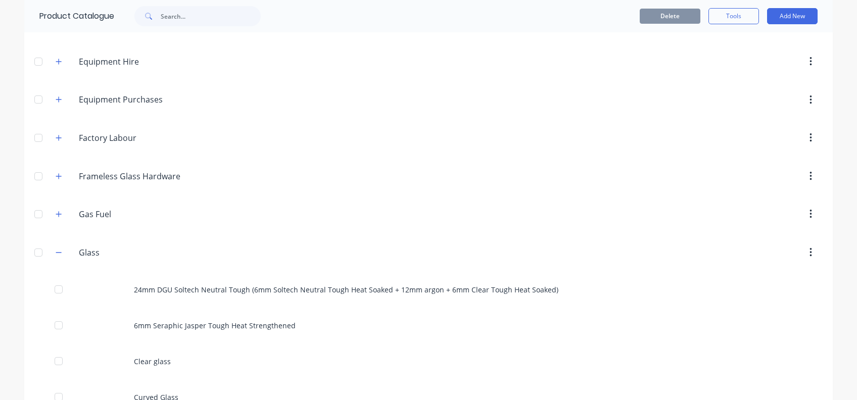
scroll to position [809, 0]
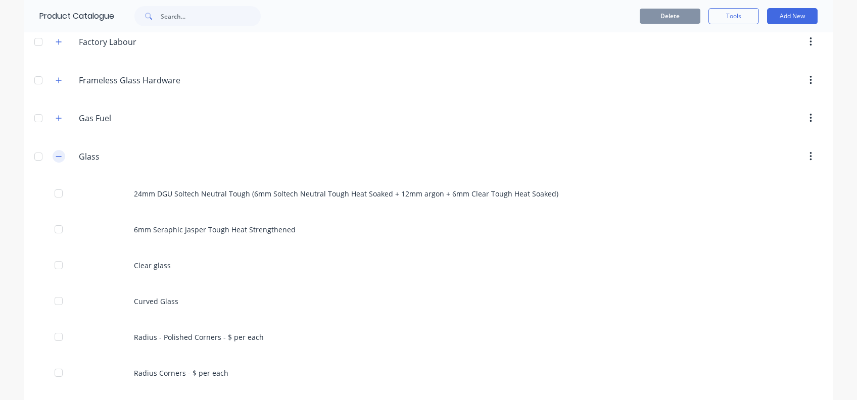
click at [56, 153] on icon "button" at bounding box center [59, 156] width 6 height 7
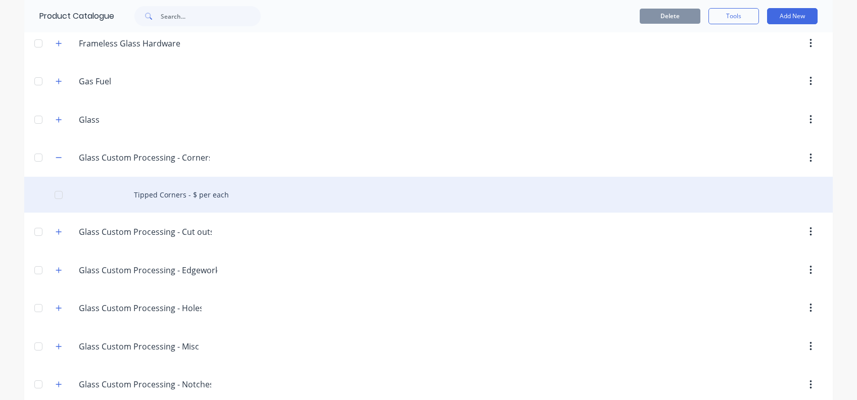
scroll to position [876, 0]
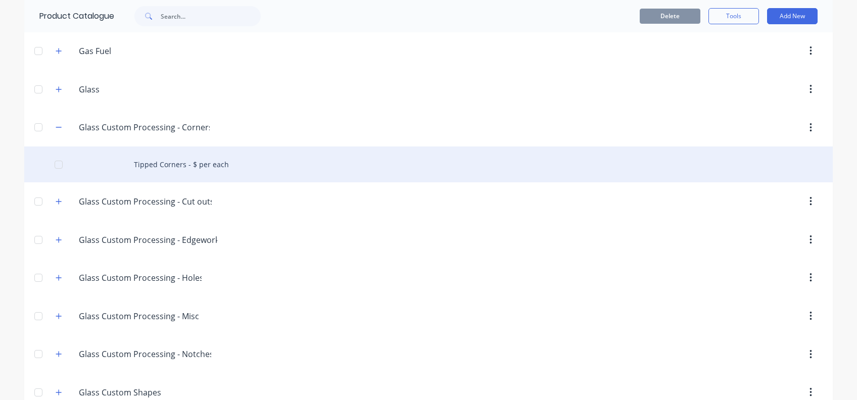
click at [50, 162] on div at bounding box center [59, 165] width 20 height 20
click at [179, 158] on div "Tipped Corners - $ per each" at bounding box center [428, 165] width 809 height 36
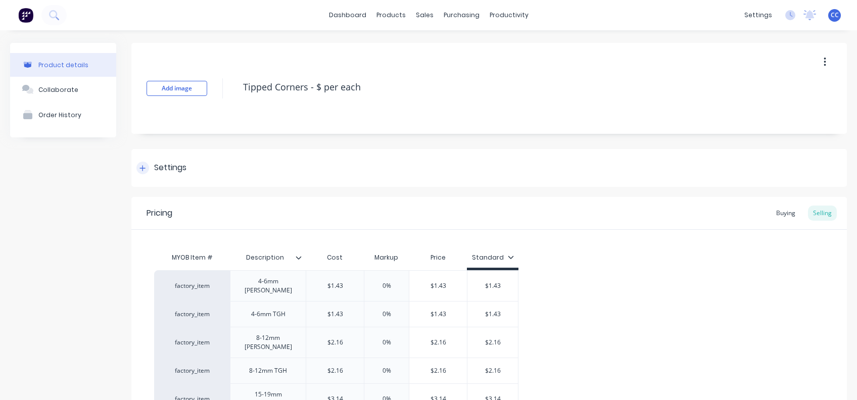
click at [151, 167] on div "Settings" at bounding box center [162, 168] width 50 height 13
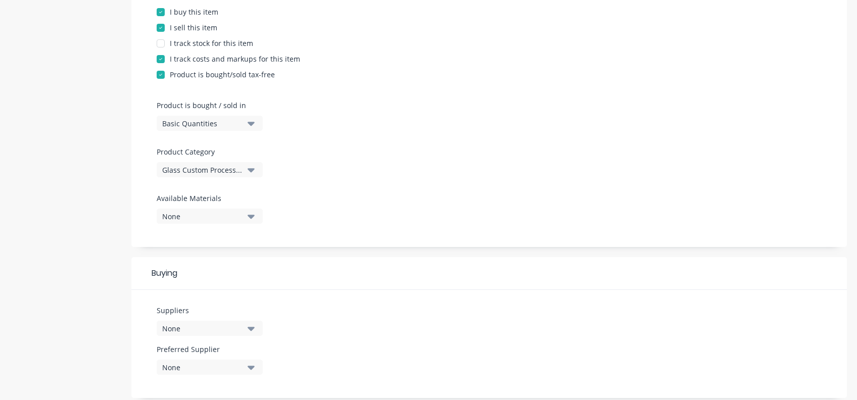
scroll to position [269, 0]
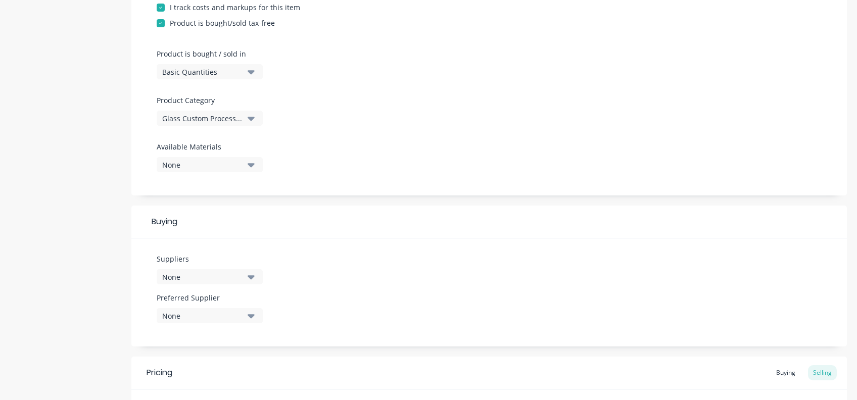
click at [250, 117] on icon "button" at bounding box center [251, 119] width 7 height 4
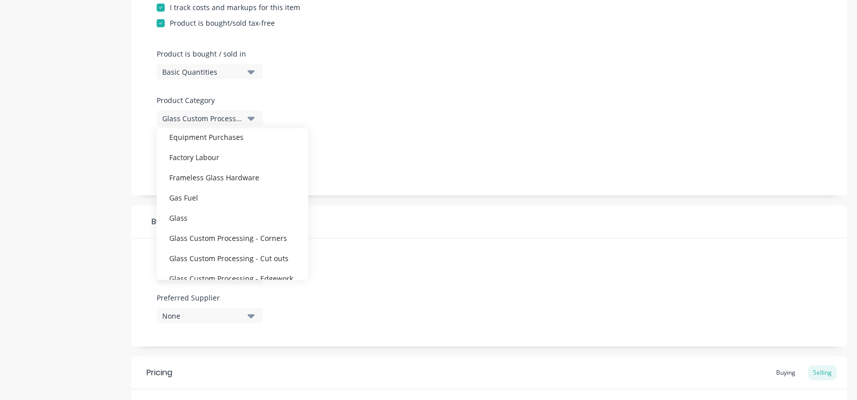
scroll to position [404, 0]
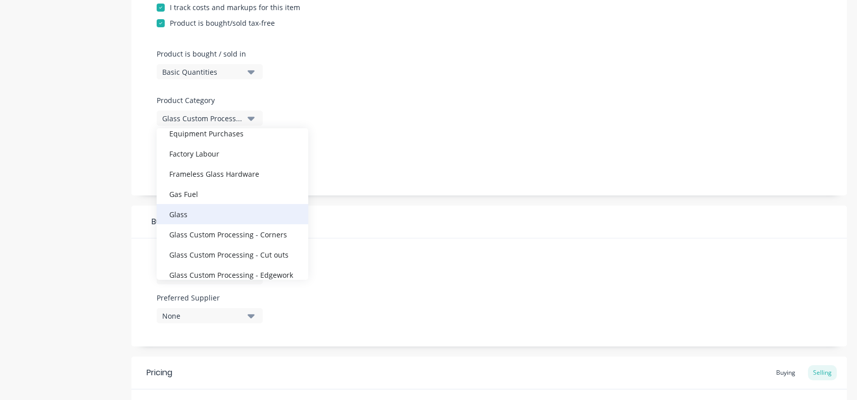
click at [189, 213] on div "Glass" at bounding box center [233, 214] width 152 height 20
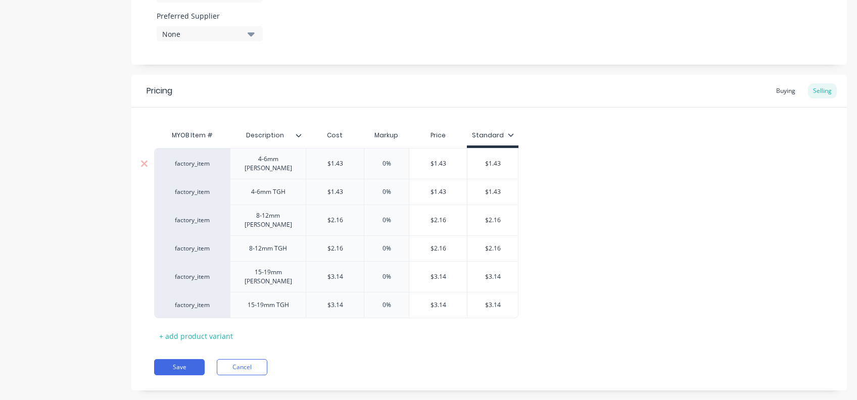
scroll to position [554, 0]
click at [173, 357] on button "Save" at bounding box center [179, 365] width 51 height 16
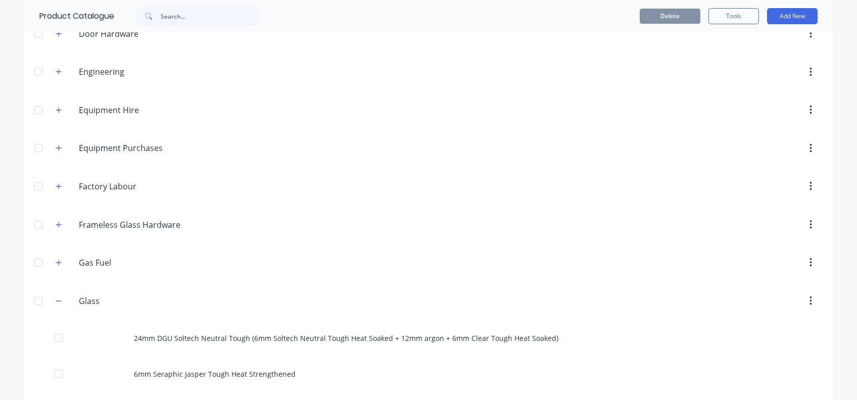
scroll to position [674, 0]
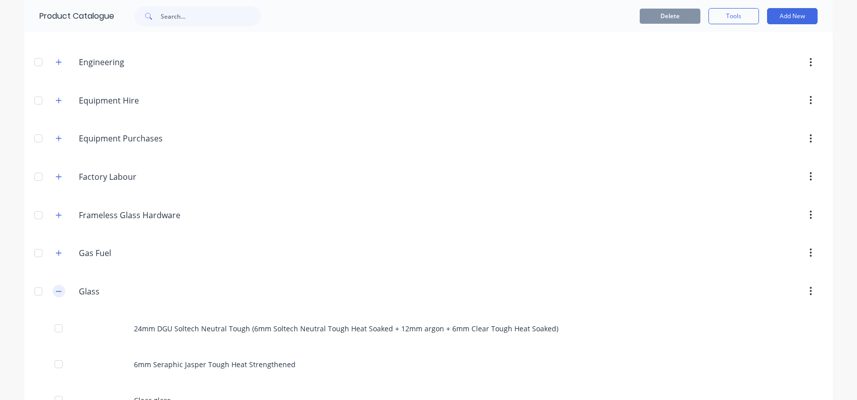
click at [56, 290] on icon "button" at bounding box center [59, 291] width 6 height 7
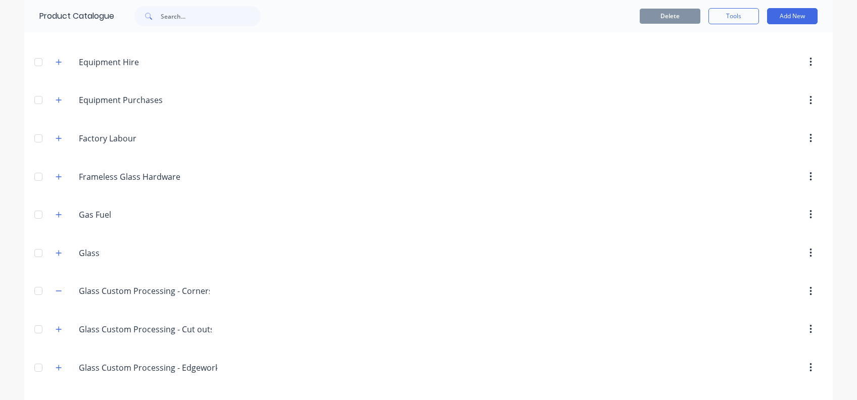
scroll to position [741, 0]
